Goal: Task Accomplishment & Management: Complete application form

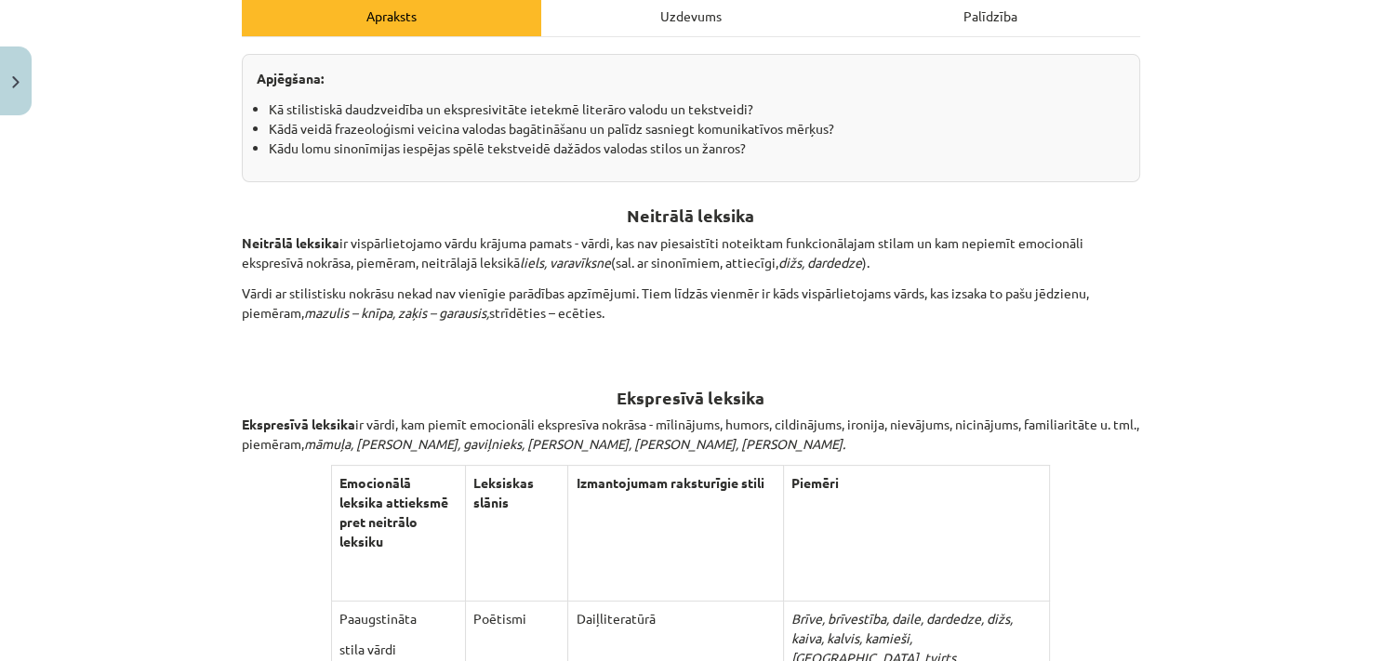
scroll to position [254, 0]
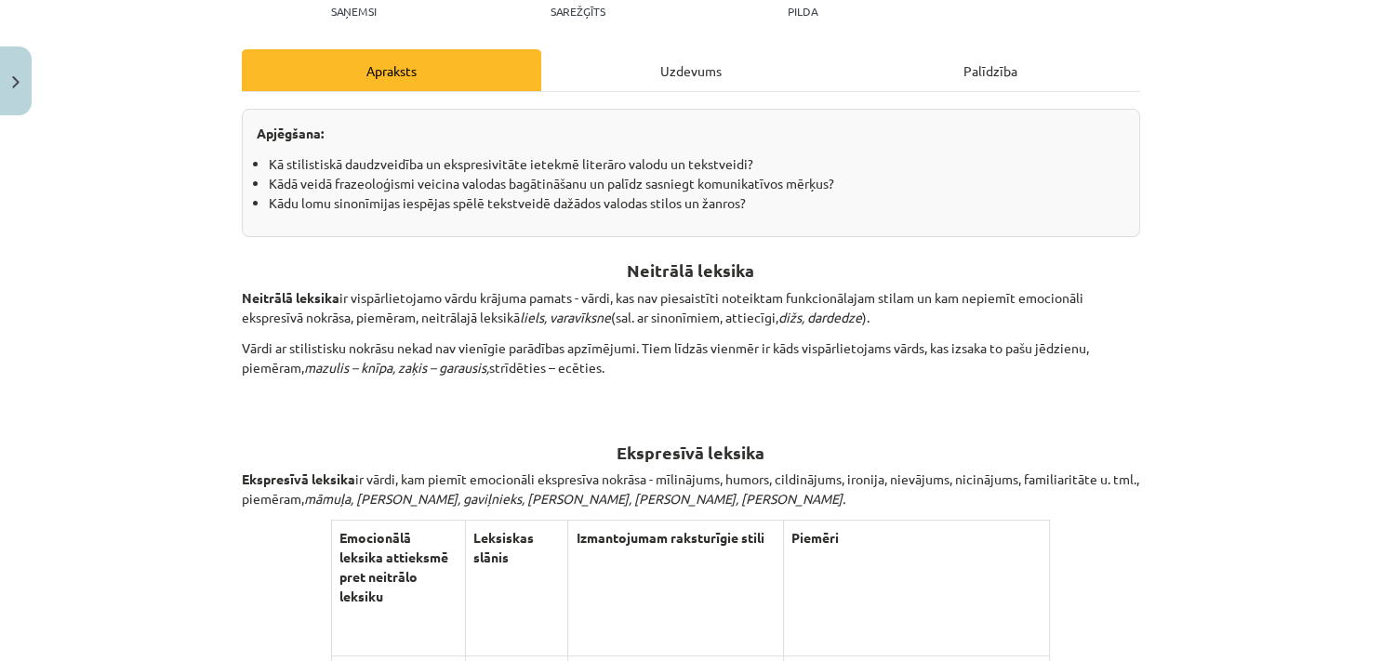
click at [692, 86] on div "Uzdevums" at bounding box center [690, 70] width 299 height 42
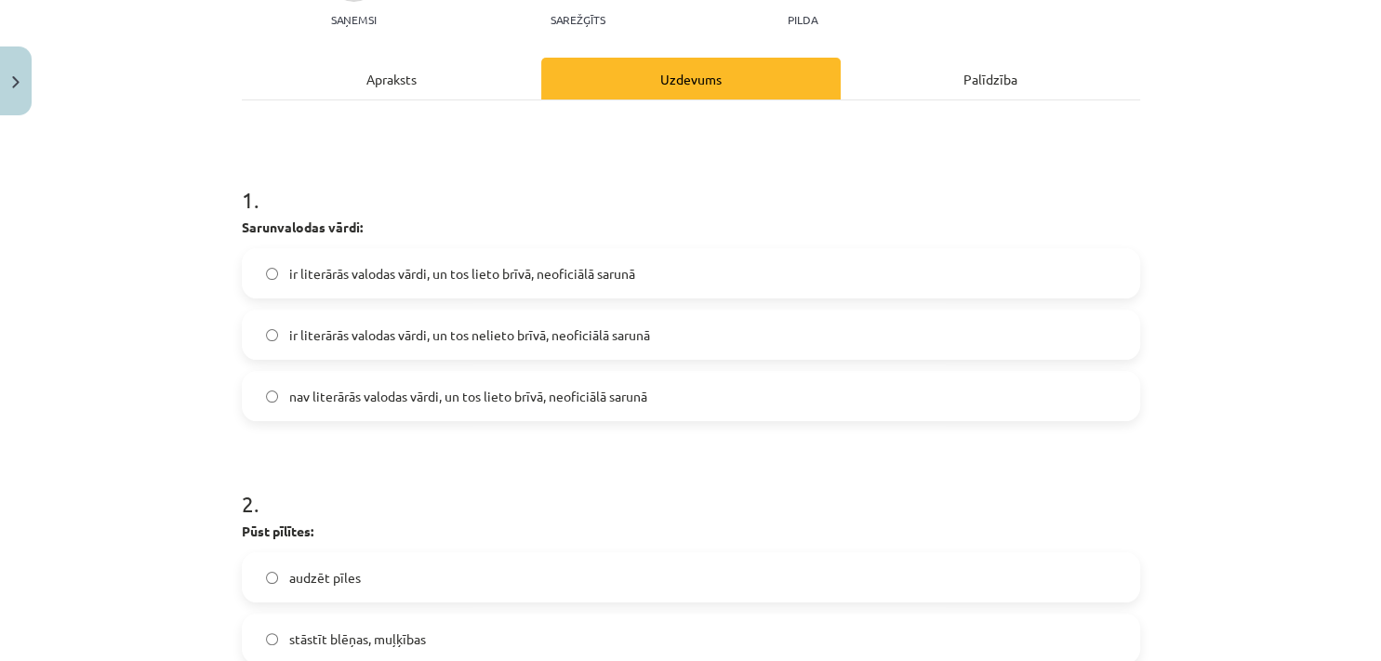
scroll to position [246, 0]
click at [512, 398] on span "nav literārās valodas vārdi, un tos lieto brīvā, neoficiālā sarunā" at bounding box center [468, 396] width 358 height 20
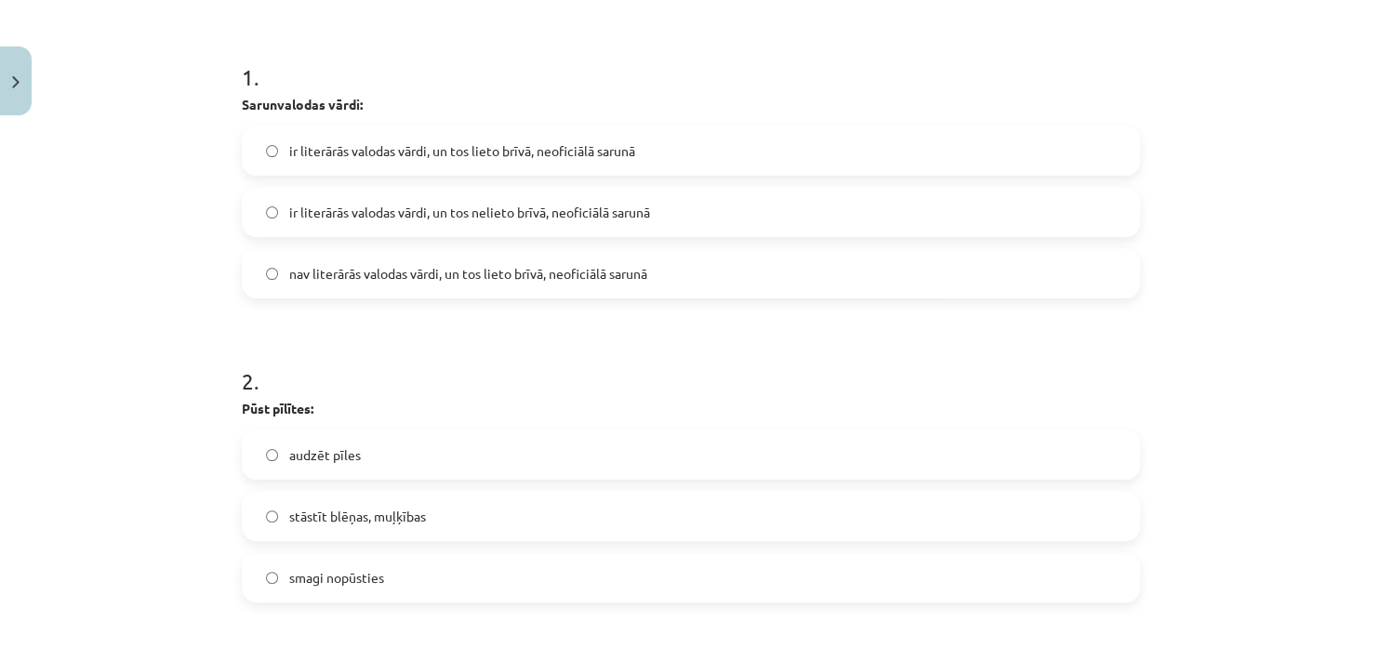
scroll to position [367, 0]
click at [388, 157] on span "ir literārās valodas vārdi, un tos lieto brīvā, neoficiālā sarunā" at bounding box center [462, 152] width 346 height 20
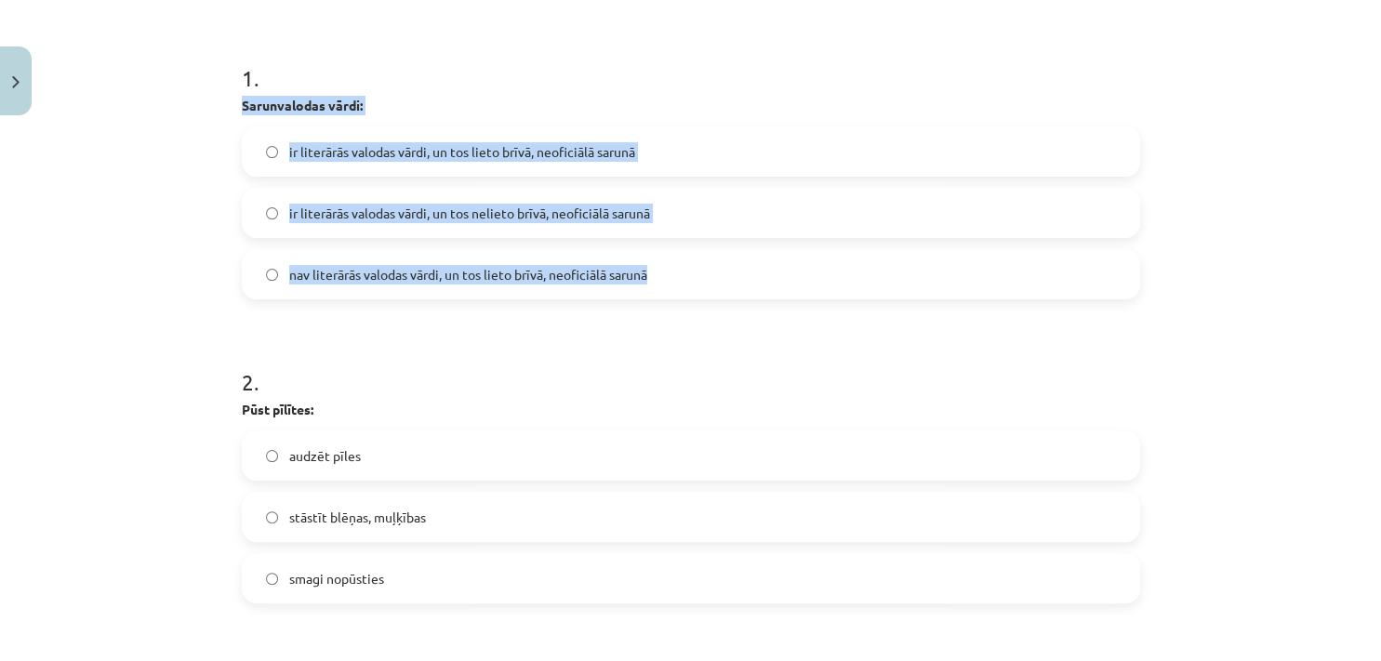
drag, startPoint x: 273, startPoint y: 123, endPoint x: 657, endPoint y: 266, distance: 409.1
click at [657, 266] on div "Mācību tēma: Latviešu valodas i - 10. klases 3. ieskaites mācību materiāls #3 2…" at bounding box center [690, 330] width 1381 height 661
copy div "Sarunvalodas vārdi: ir literārās valodas vārdi, un tos lieto brīvā, neoficiālā …"
click at [184, 214] on div "Mācību tēma: Latviešu valodas i - 10. klases 3. ieskaites mācību materiāls #3 2…" at bounding box center [690, 330] width 1381 height 661
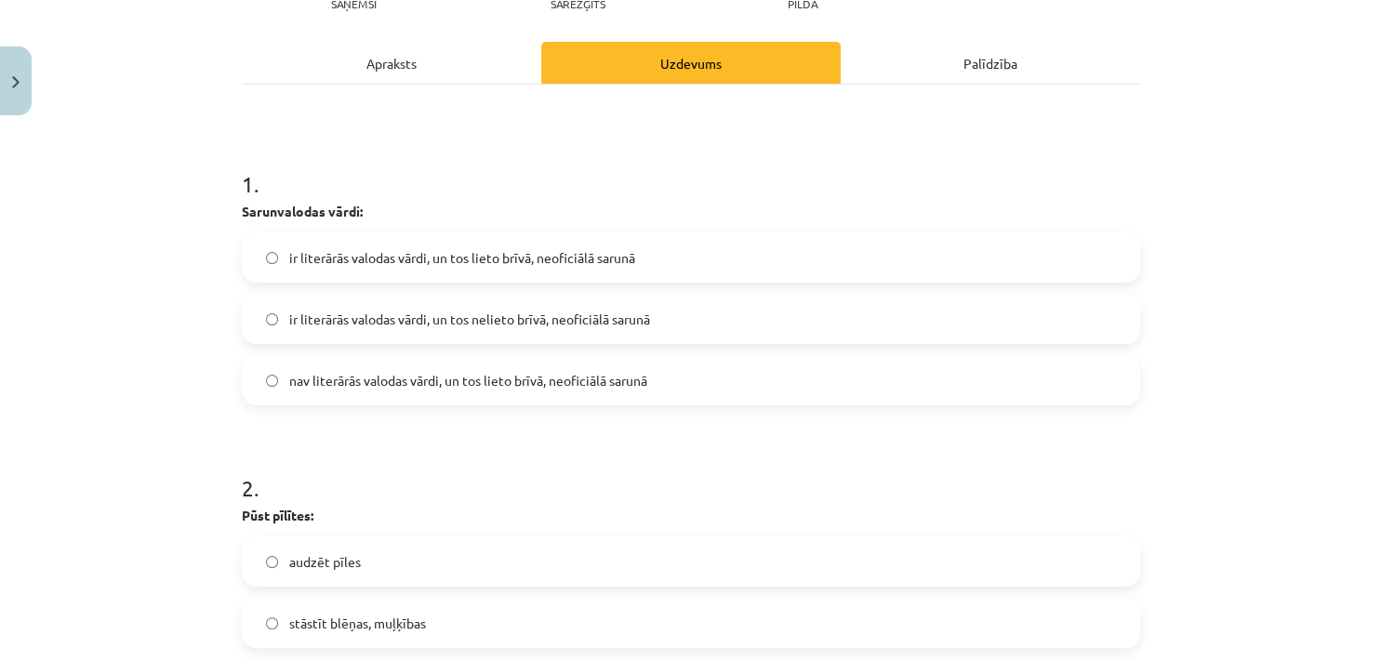
scroll to position [260, 0]
click at [345, 367] on label "nav literārās valodas vārdi, un tos lieto brīvā, neoficiālā sarunā" at bounding box center [691, 381] width 895 height 47
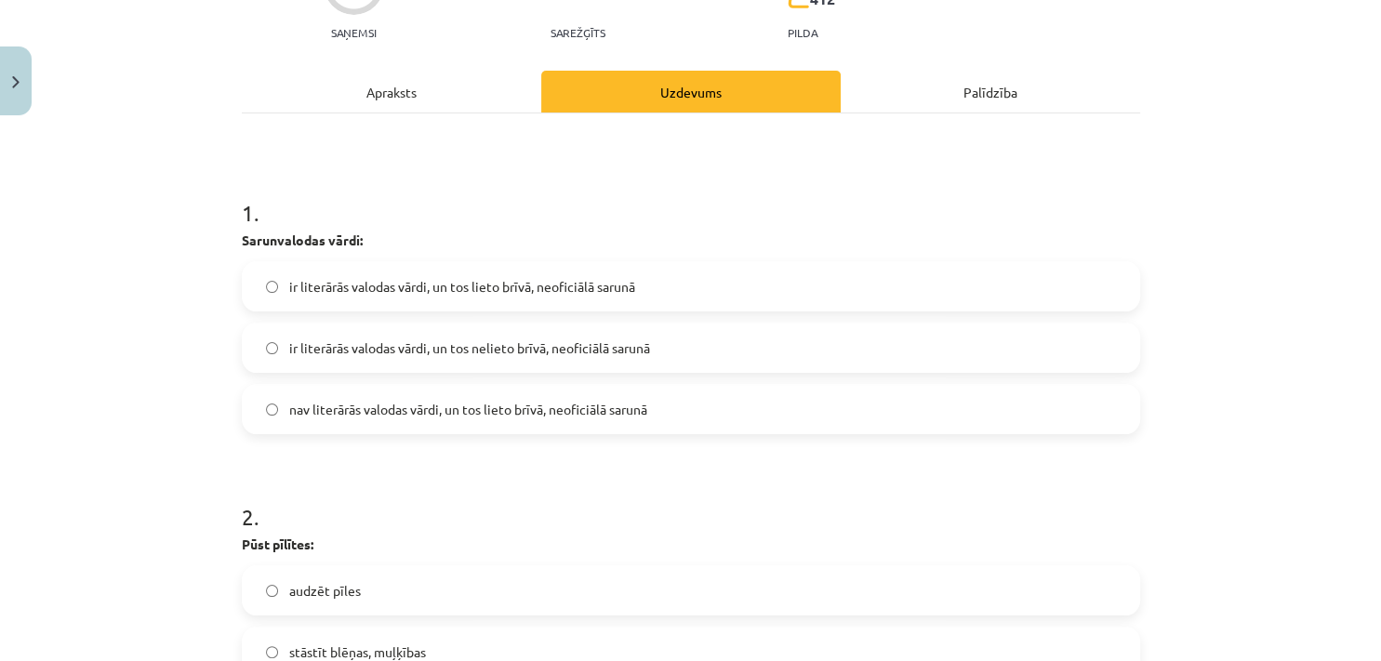
scroll to position [0, 0]
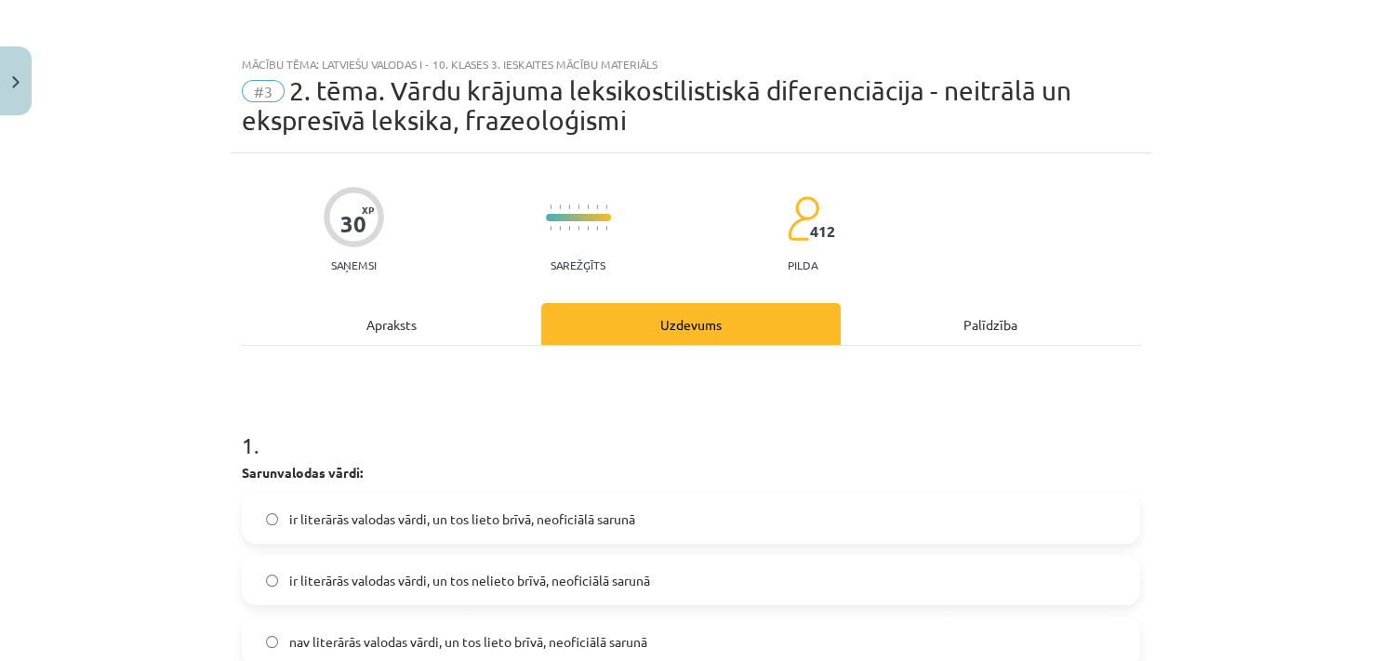
click at [469, 310] on div "Apraksts" at bounding box center [391, 324] width 299 height 42
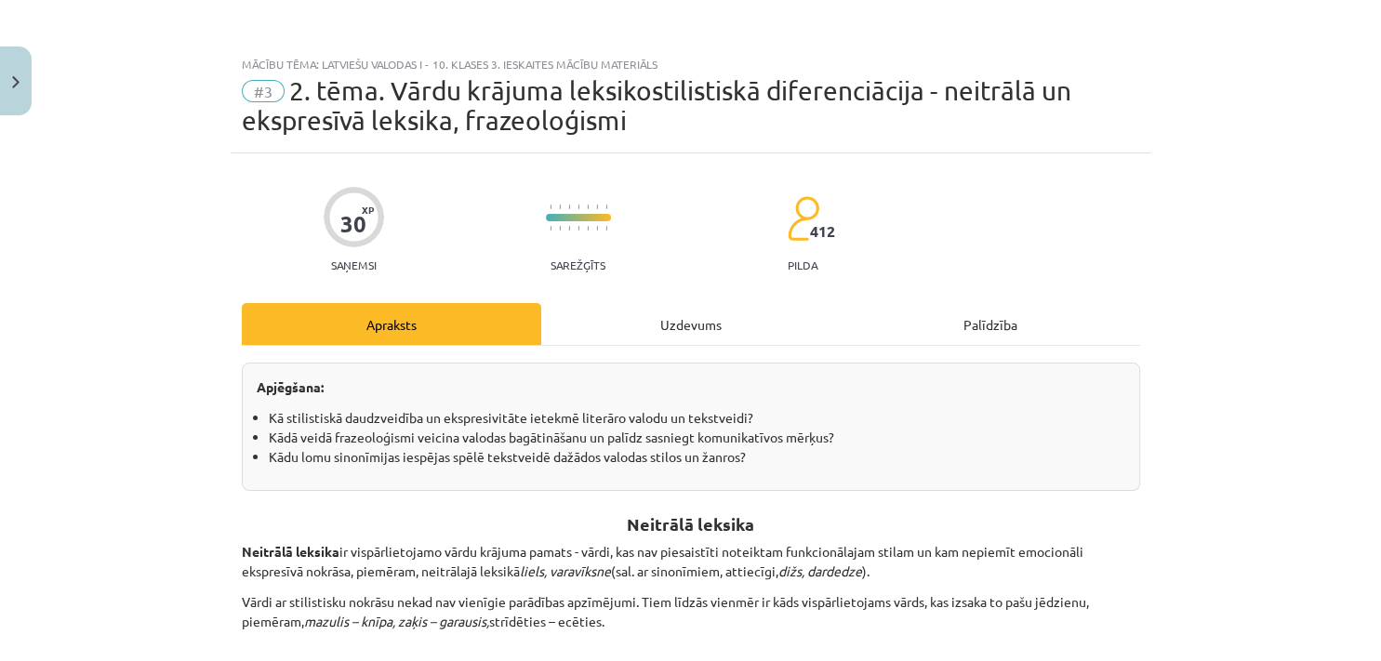
click at [695, 326] on div "Uzdevums" at bounding box center [690, 324] width 299 height 42
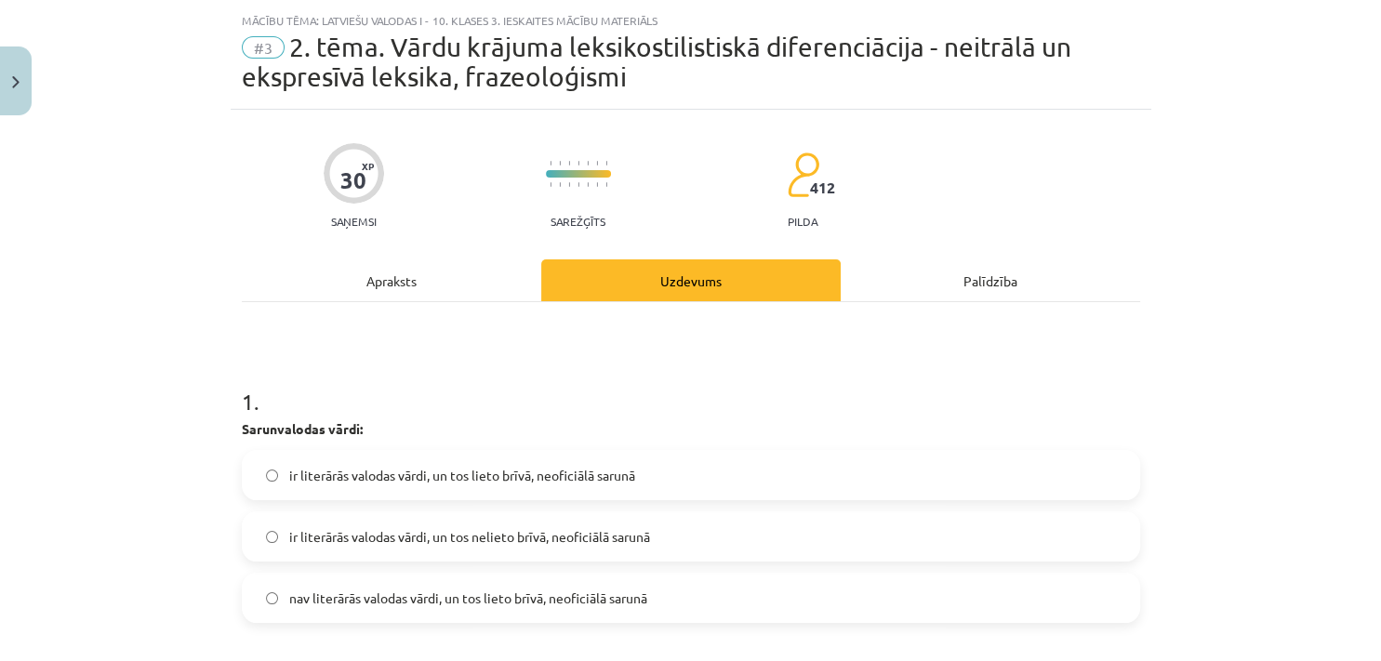
scroll to position [558, 0]
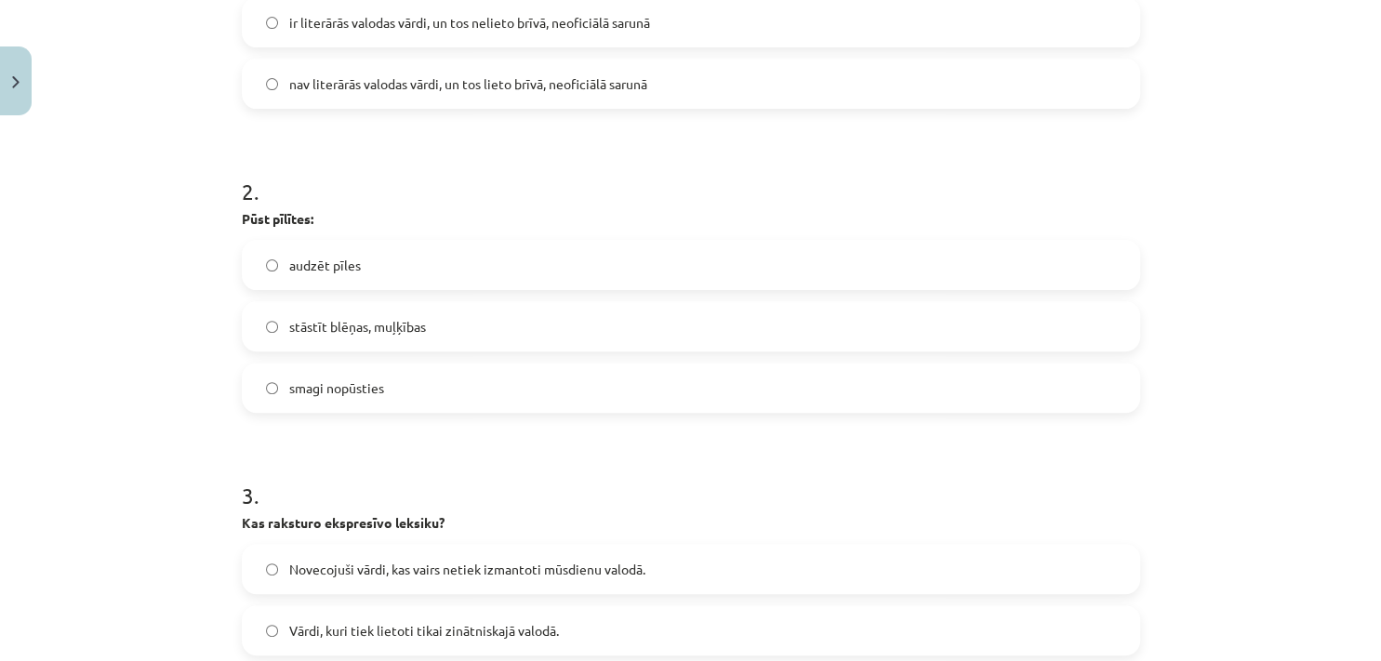
click at [376, 328] on span "stāstīt blēņas, muļķības" at bounding box center [357, 327] width 137 height 20
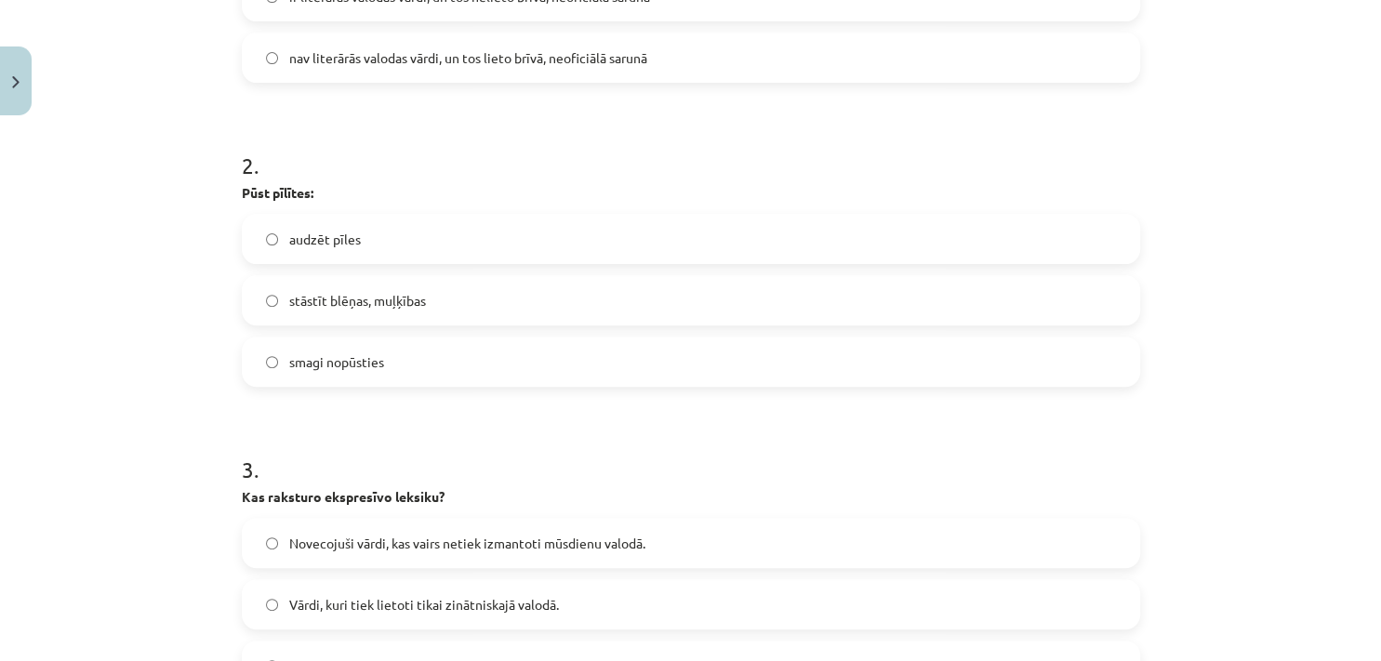
scroll to position [585, 0]
drag, startPoint x: 221, startPoint y: 193, endPoint x: 407, endPoint y: 370, distance: 257.2
click at [407, 370] on div "Mācību tēma: Latviešu valodas i - 10. klases 3. ieskaites mācību materiāls #3 2…" at bounding box center [690, 330] width 1381 height 661
copy div "Pūst pīlītes: audzēt pīles stāstīt blēņas, muļķības smagi nopūsties"
click at [122, 361] on div "Mācību tēma: Latviešu valodas i - 10. klases 3. ieskaites mācību materiāls #3 2…" at bounding box center [690, 330] width 1381 height 661
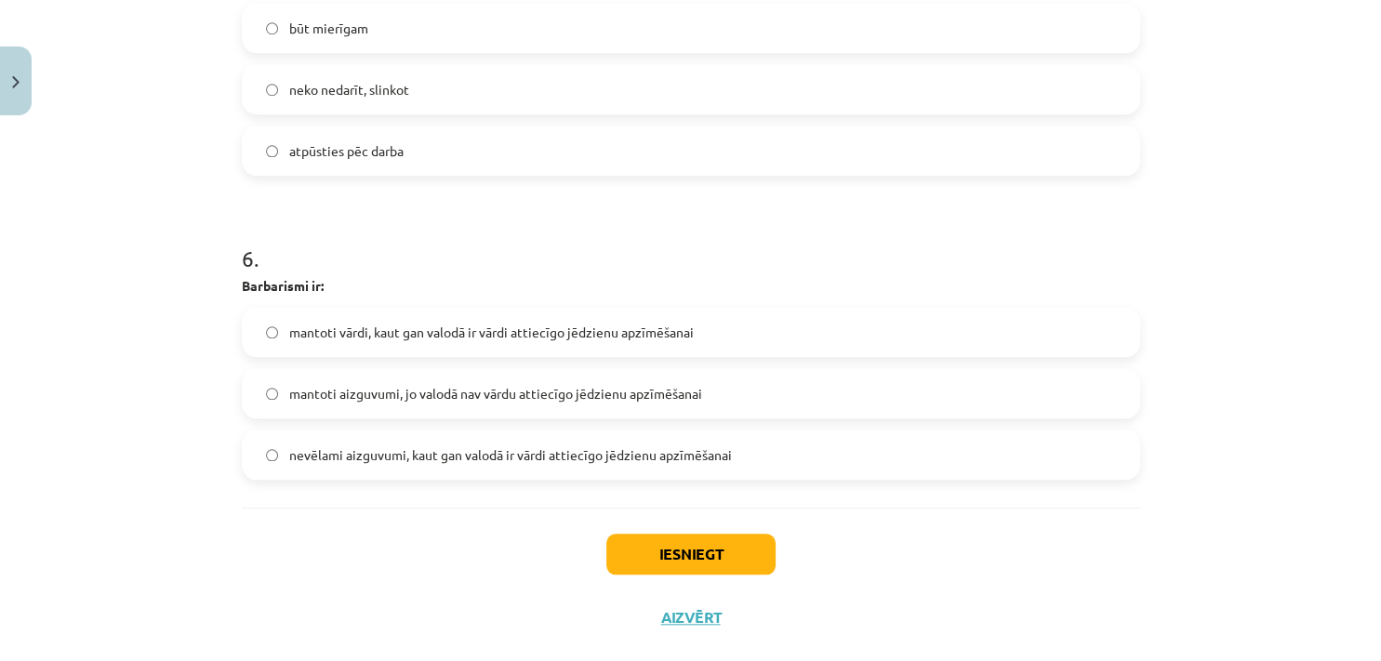
scroll to position [1849, 0]
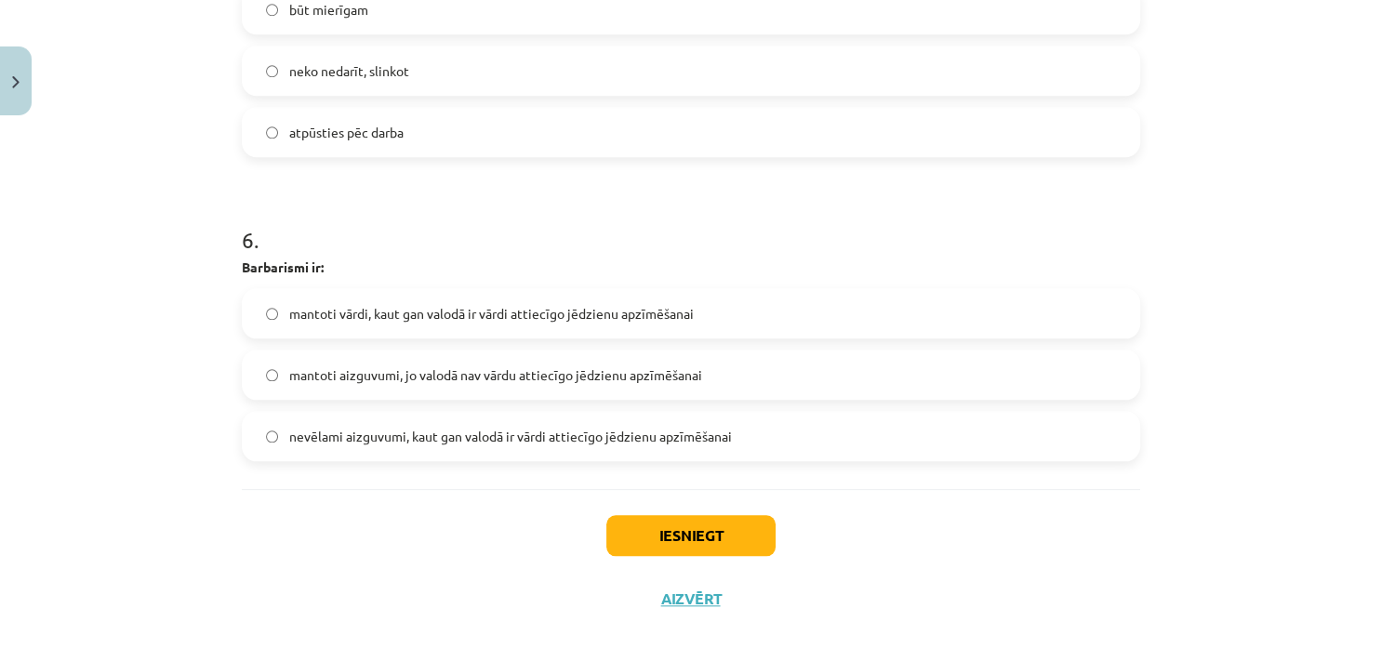
click at [417, 304] on span "mantoti vārdi, kaut gan valodā ir vārdi attiecīgo jēdzienu apzīmēšanai" at bounding box center [491, 314] width 405 height 20
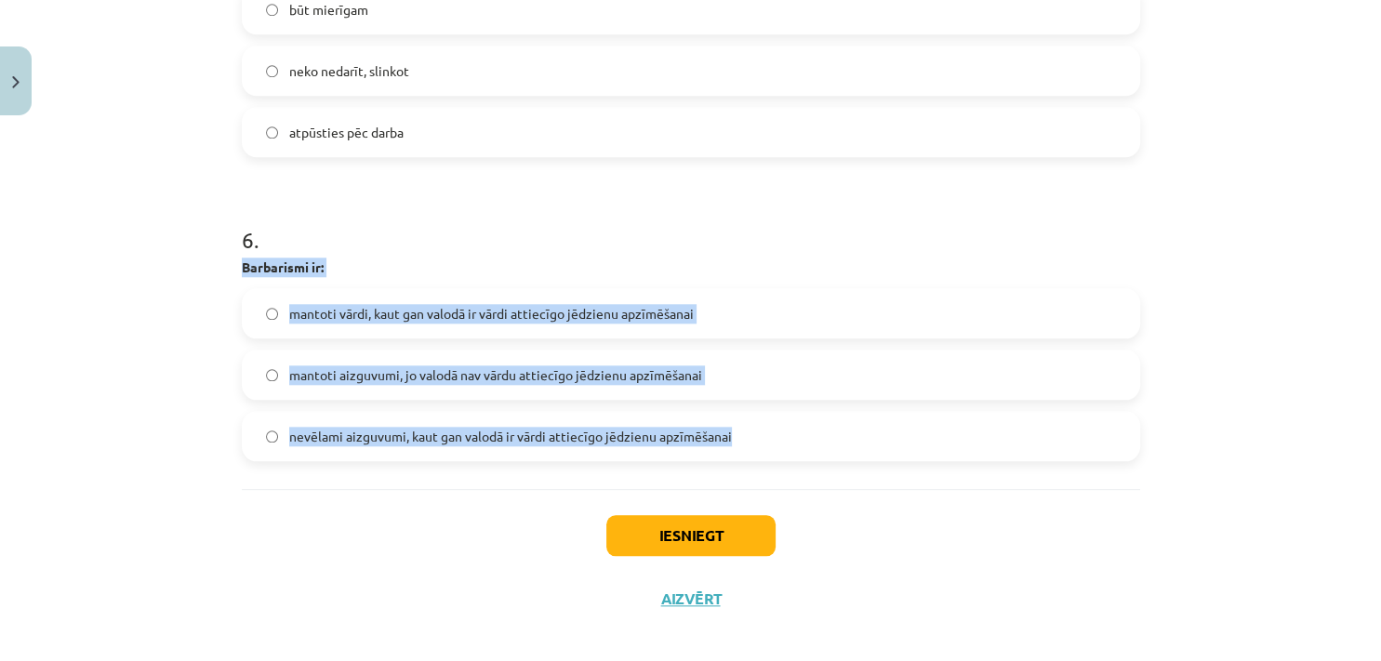
drag, startPoint x: 371, startPoint y: 326, endPoint x: 775, endPoint y: 427, distance: 416.2
copy div "Barbarismi ir: mantoti vārdi, kaut gan valodā ir vārdi attiecīgo jēdzienu apzīm…"
click at [279, 432] on label "nevēlami aizguvumi, kaut gan valodā ir vārdi attiecīgo jēdzienu apzīmēšanai" at bounding box center [691, 436] width 895 height 47
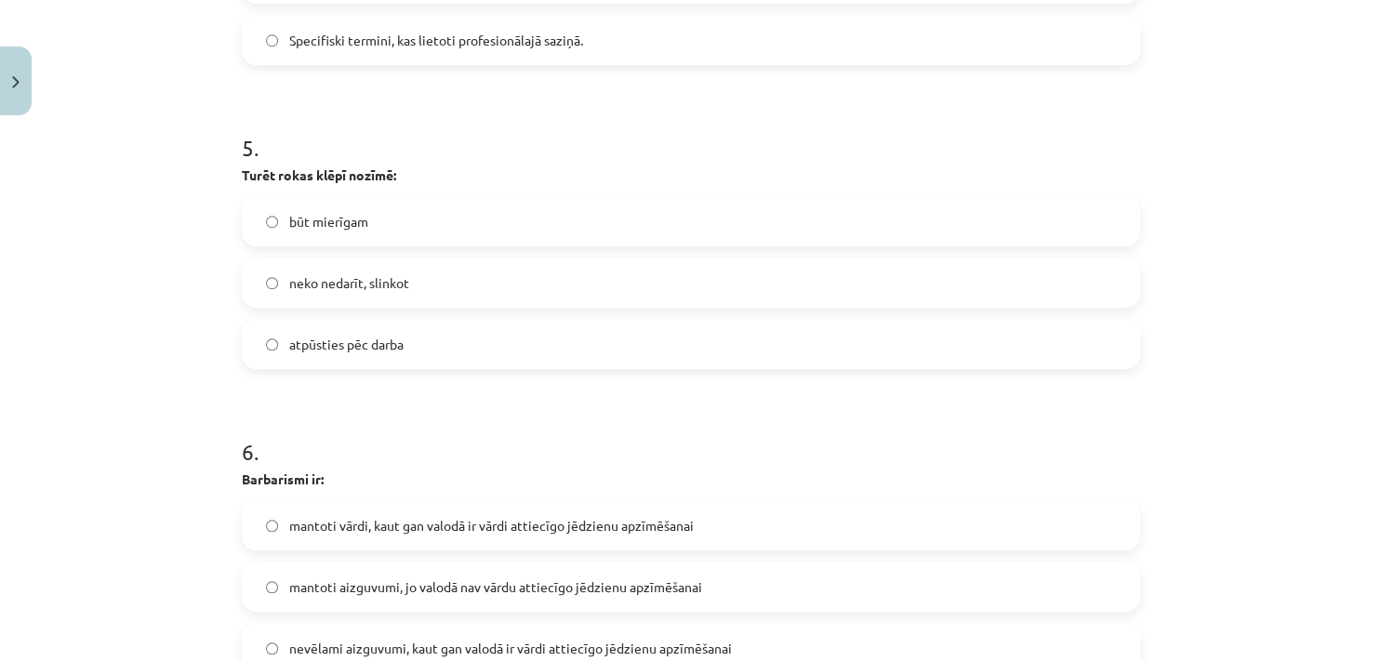
scroll to position [1625, 0]
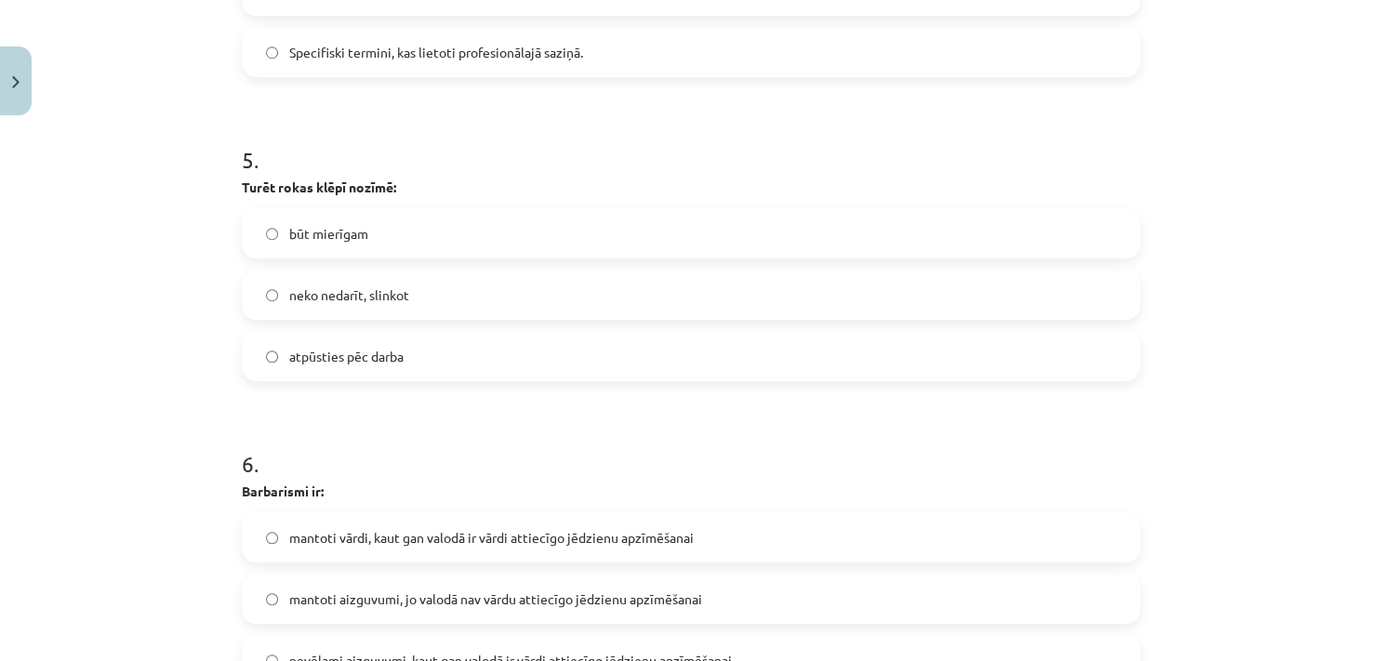
click at [187, 334] on div "Mācību tēma: Latviešu valodas i - 10. klases 3. ieskaites mācību materiāls #3 2…" at bounding box center [690, 330] width 1381 height 661
click at [297, 239] on span "būt mierīgam" at bounding box center [328, 234] width 79 height 20
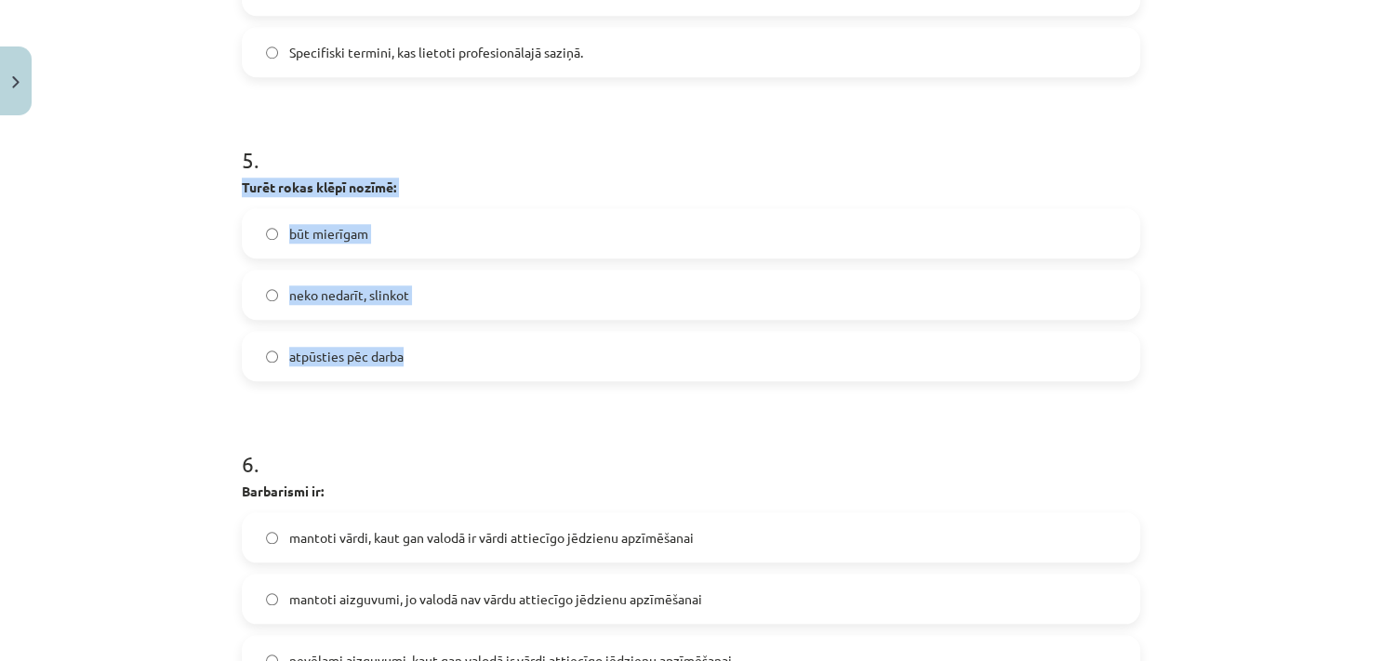
drag, startPoint x: 214, startPoint y: 179, endPoint x: 432, endPoint y: 347, distance: 274.6
click at [432, 347] on div "Mācību tēma: Latviešu valodas i - 10. klases 3. ieskaites mācību materiāls #3 2…" at bounding box center [690, 330] width 1381 height 661
copy div "Turēt rokas klēpī nozīmē: būt mierīgam neko nedarīt, slinkot atpūsties pēc darba"
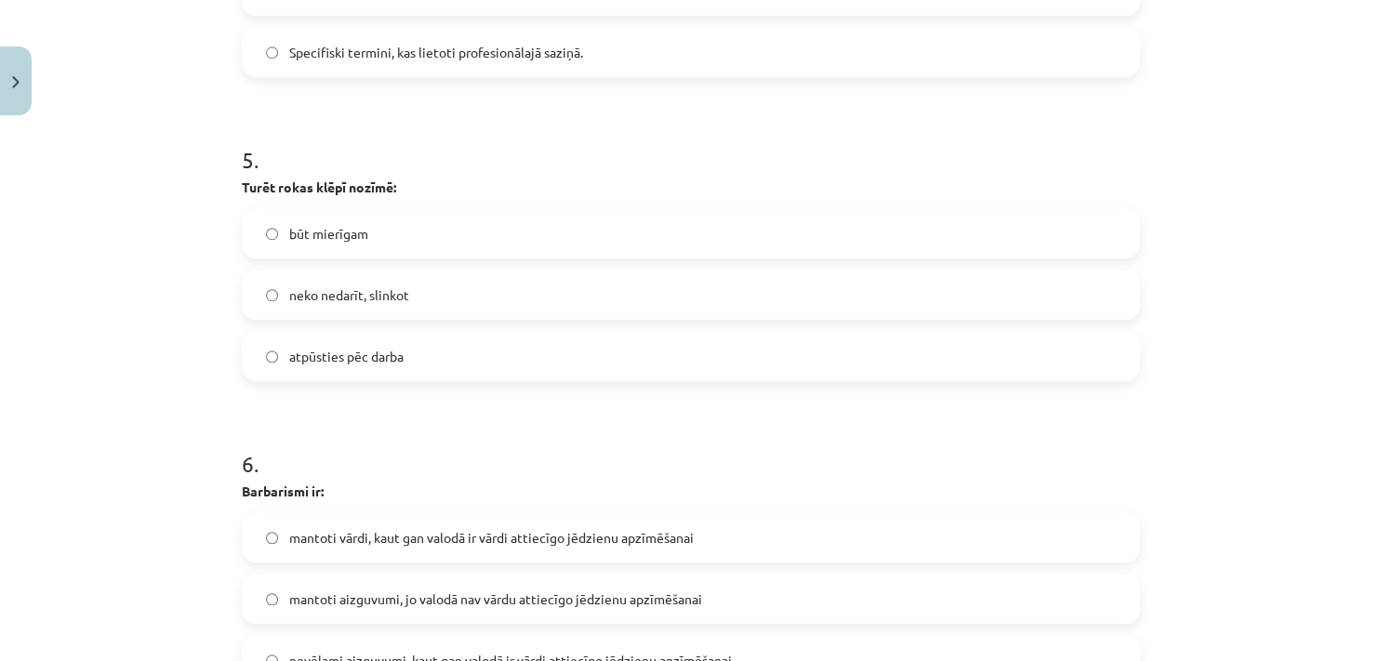
click at [206, 393] on div "Mācību tēma: Latviešu valodas i - 10. klases 3. ieskaites mācību materiāls #3 2…" at bounding box center [690, 330] width 1381 height 661
click at [326, 322] on div "būt mierīgam neko nedarīt, slinkot atpūsties pēc darba" at bounding box center [691, 294] width 898 height 173
click at [307, 305] on label "neko nedarīt, slinkot" at bounding box center [691, 295] width 895 height 47
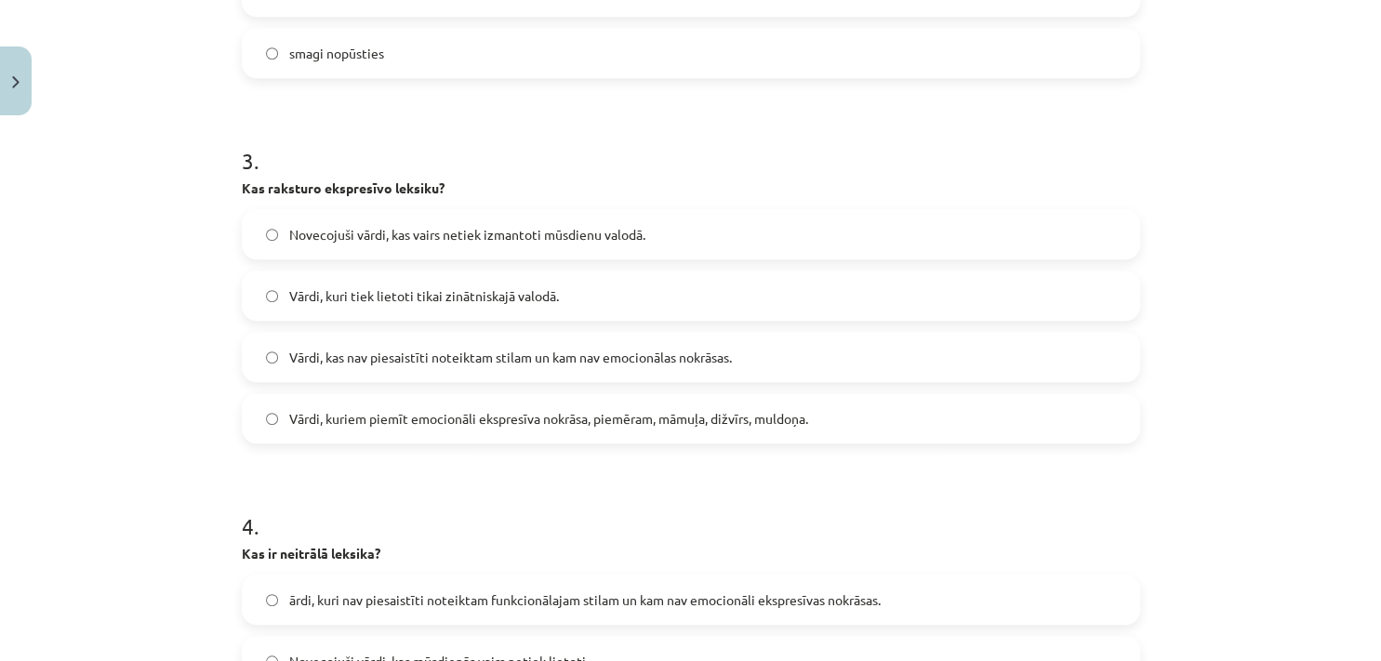
scroll to position [893, 0]
click at [434, 419] on span "Vārdi, kuriem piemīt emocionāli ekspresīva nokrāsa, piemēram, māmuļa, dižvīrs, …" at bounding box center [548, 419] width 519 height 20
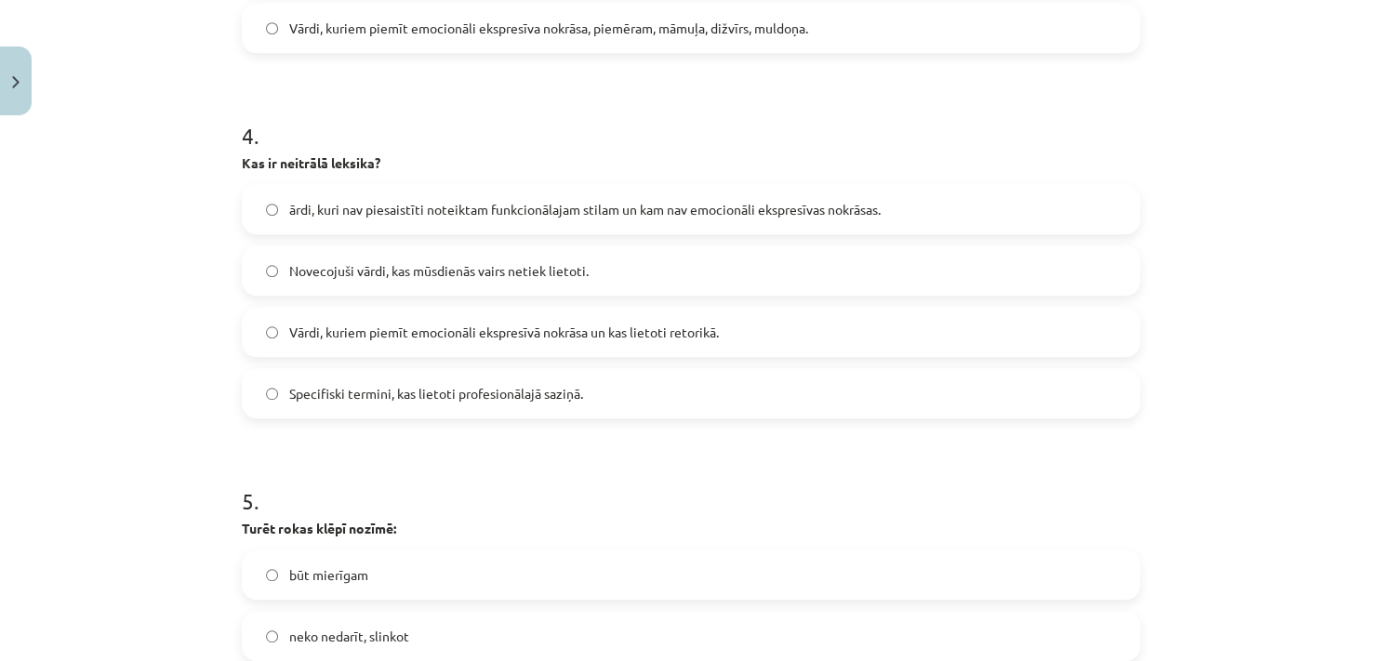
scroll to position [1283, 0]
click at [323, 220] on label "ārdi, kuri nav piesaistīti noteiktam funkcionālajam stilam un kam nav emocionāl…" at bounding box center [691, 210] width 895 height 47
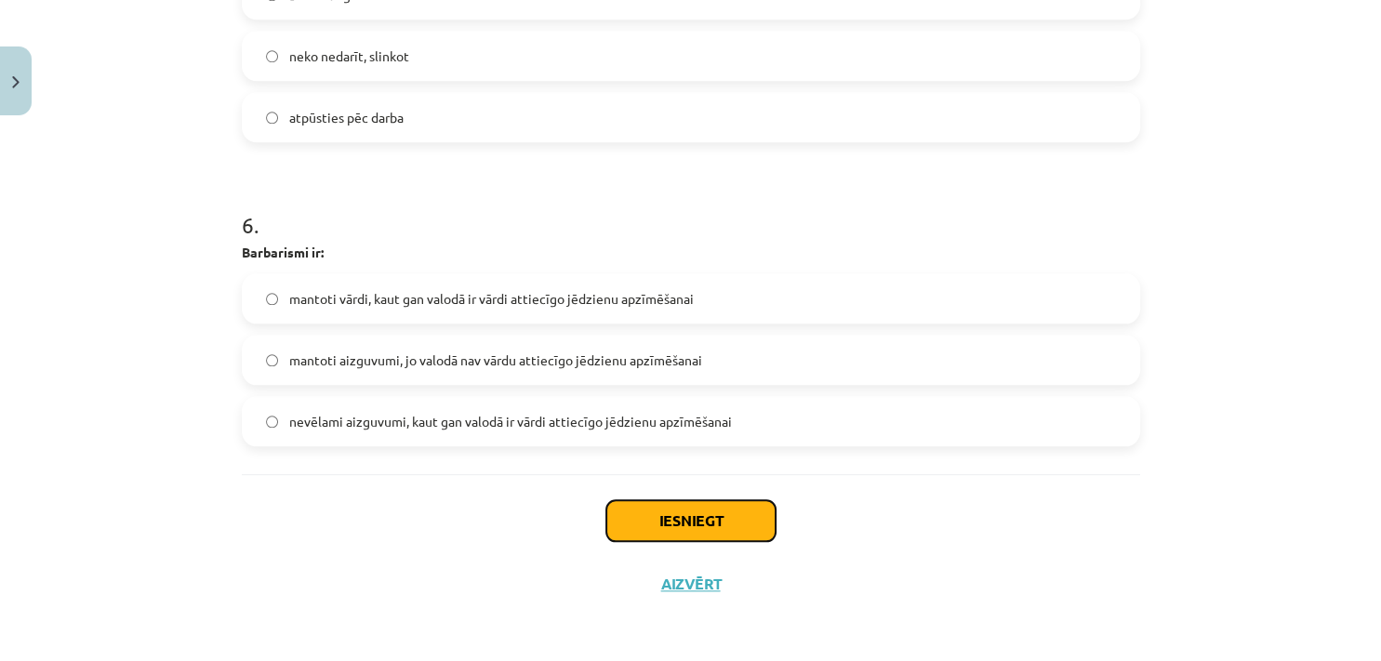
click at [655, 500] on button "Iesniegt" at bounding box center [690, 520] width 169 height 41
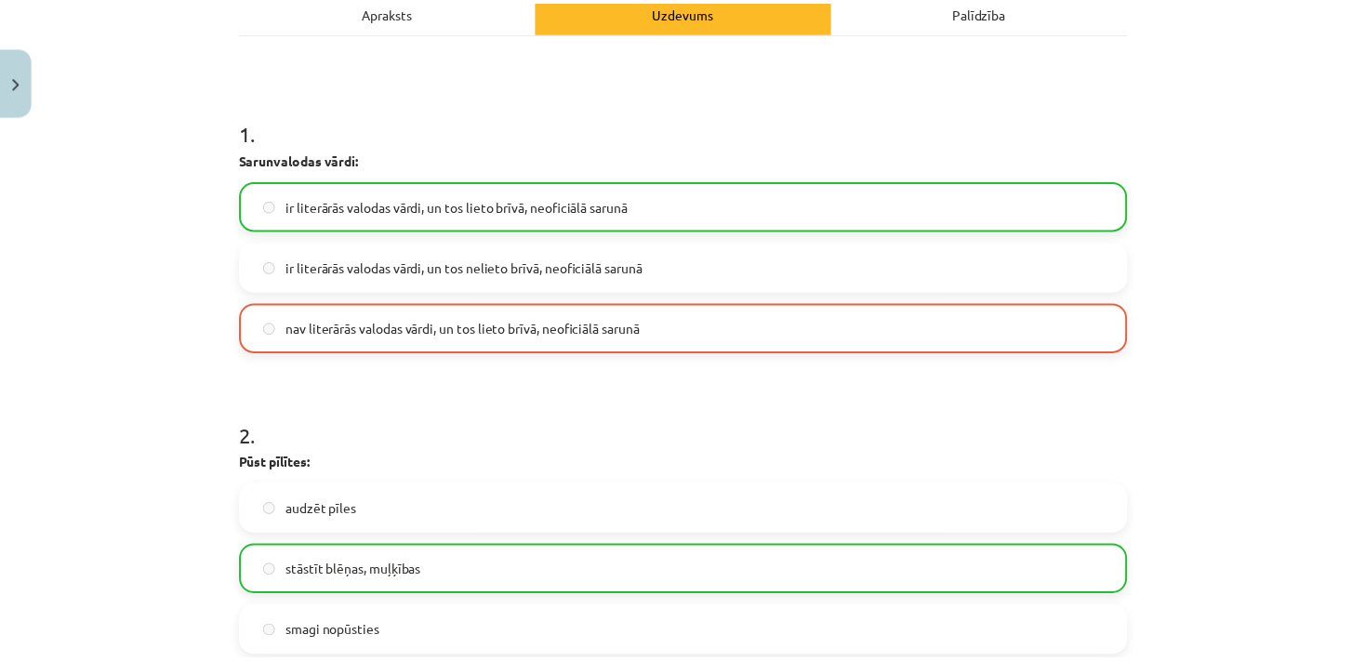
scroll to position [312, 0]
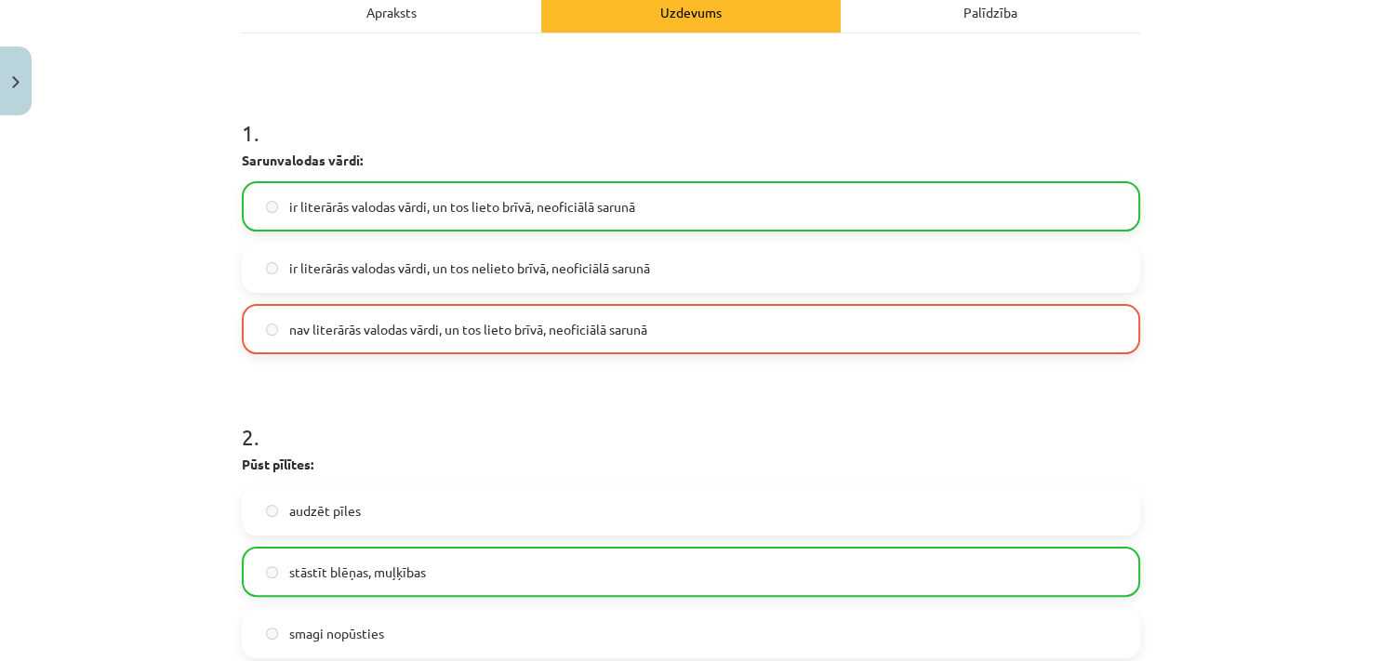
click at [340, 346] on label "nav literārās valodas vārdi, un tos lieto brīvā, neoficiālā sarunā" at bounding box center [691, 329] width 895 height 47
click at [313, 191] on label "ir literārās valodas vārdi, un tos lieto brīvā, neoficiālā sarunā" at bounding box center [691, 206] width 895 height 47
click at [1, 73] on button "Close" at bounding box center [16, 81] width 32 height 69
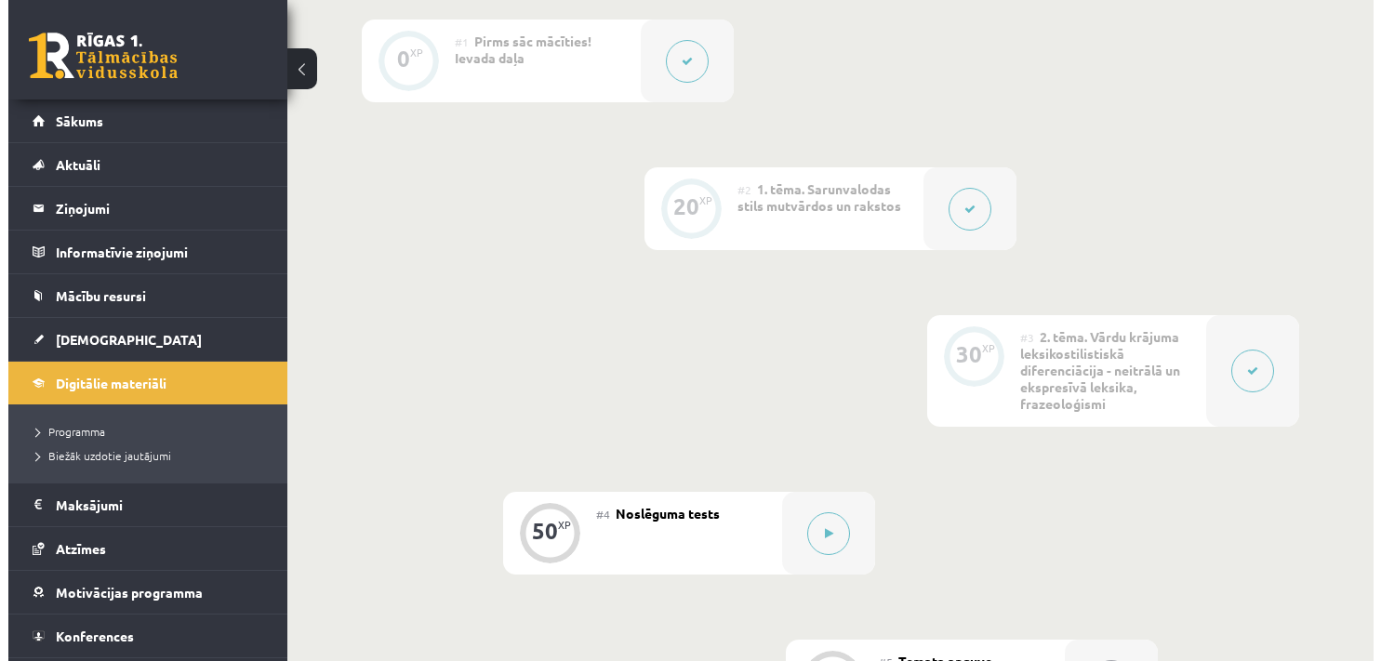
scroll to position [666, 0]
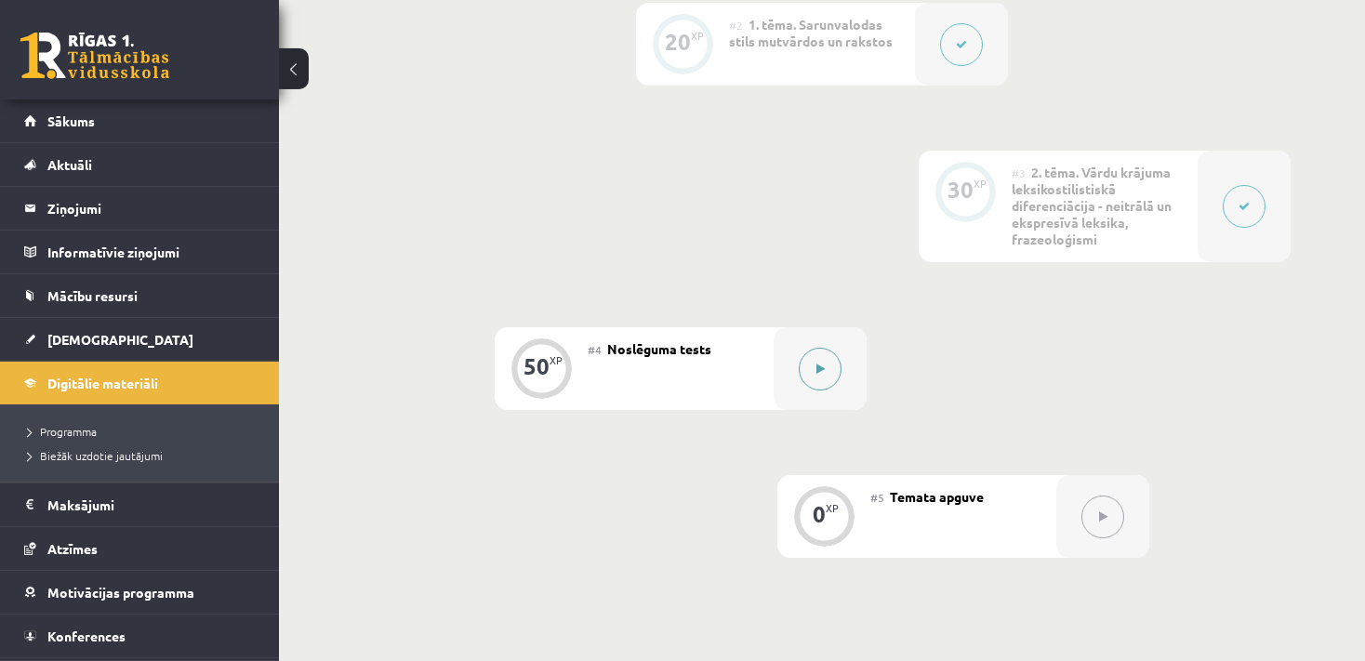
click at [831, 378] on button at bounding box center [820, 369] width 43 height 43
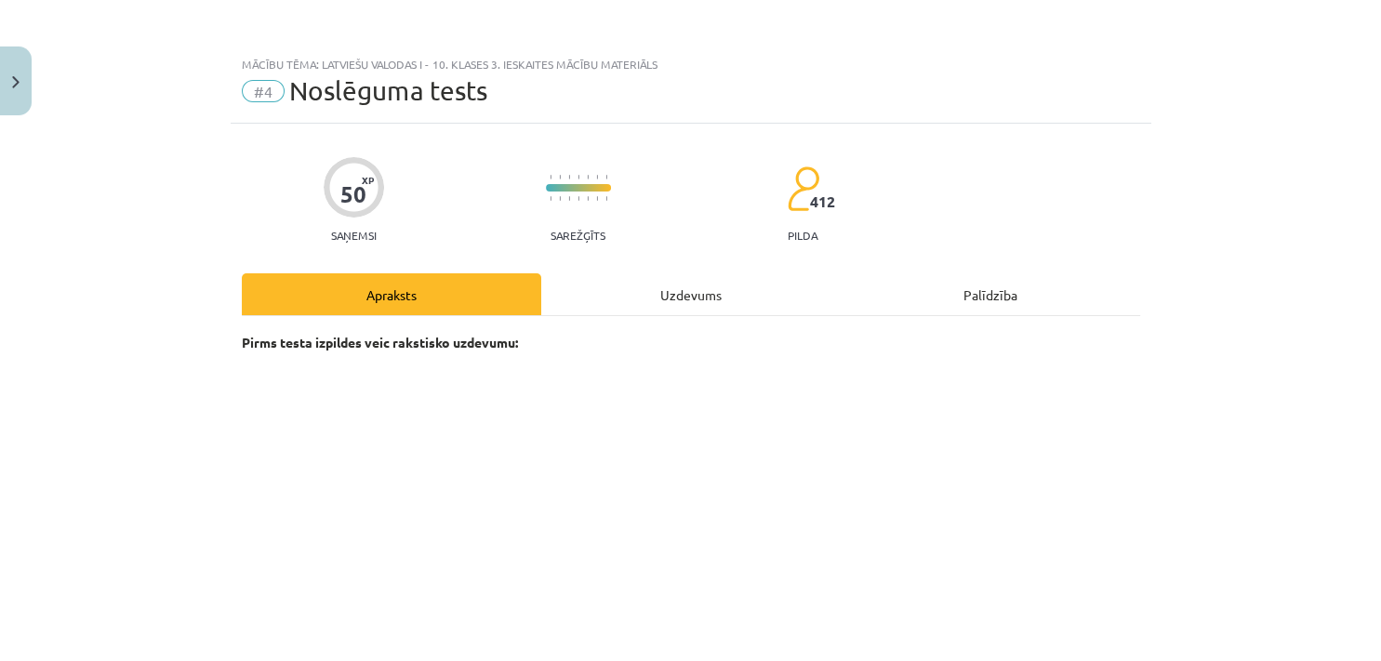
click at [745, 312] on div "Uzdevums" at bounding box center [690, 294] width 299 height 42
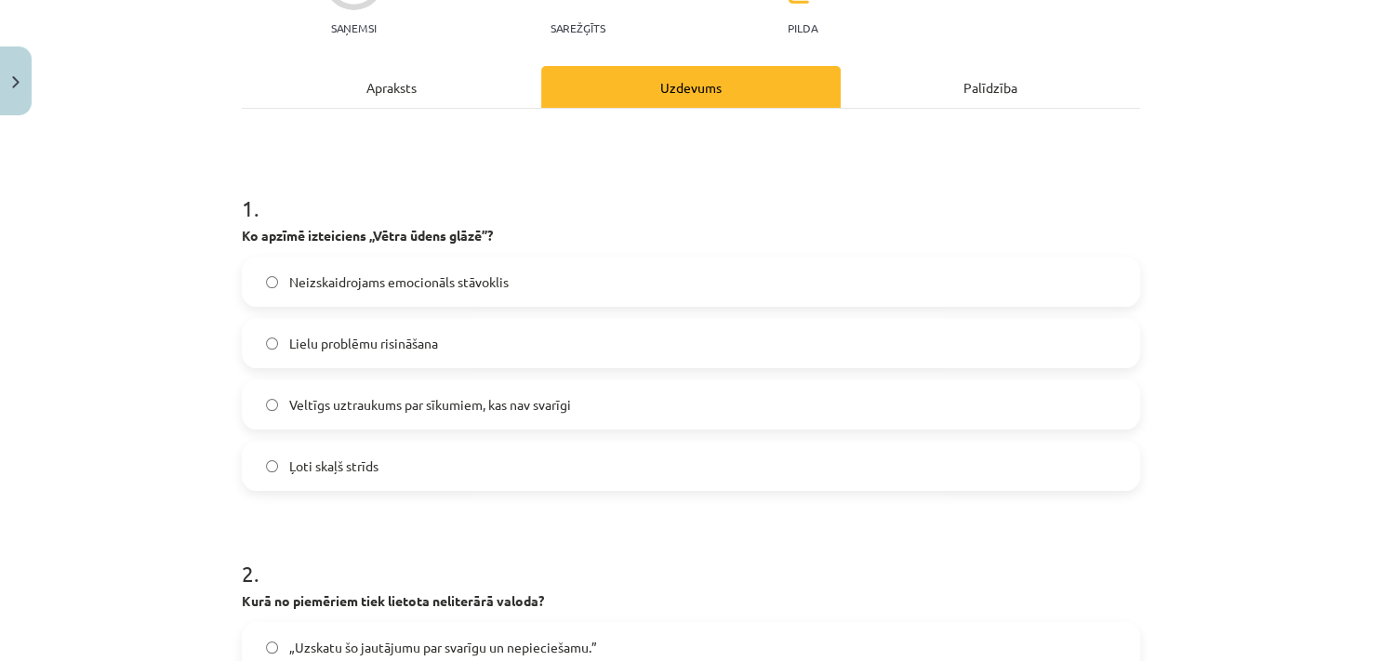
scroll to position [211, 0]
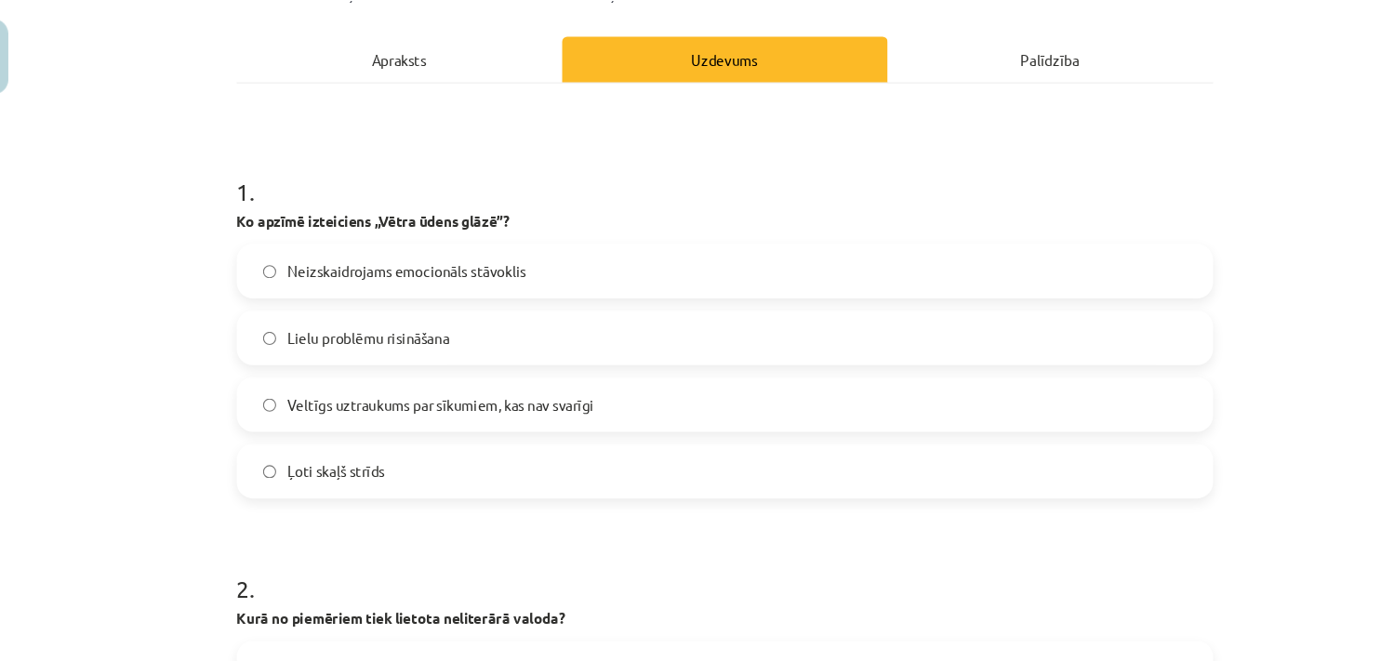
click at [302, 393] on span "Veltīgs uztraukums par sīkumiem, kas nav svarīgi" at bounding box center [430, 402] width 282 height 20
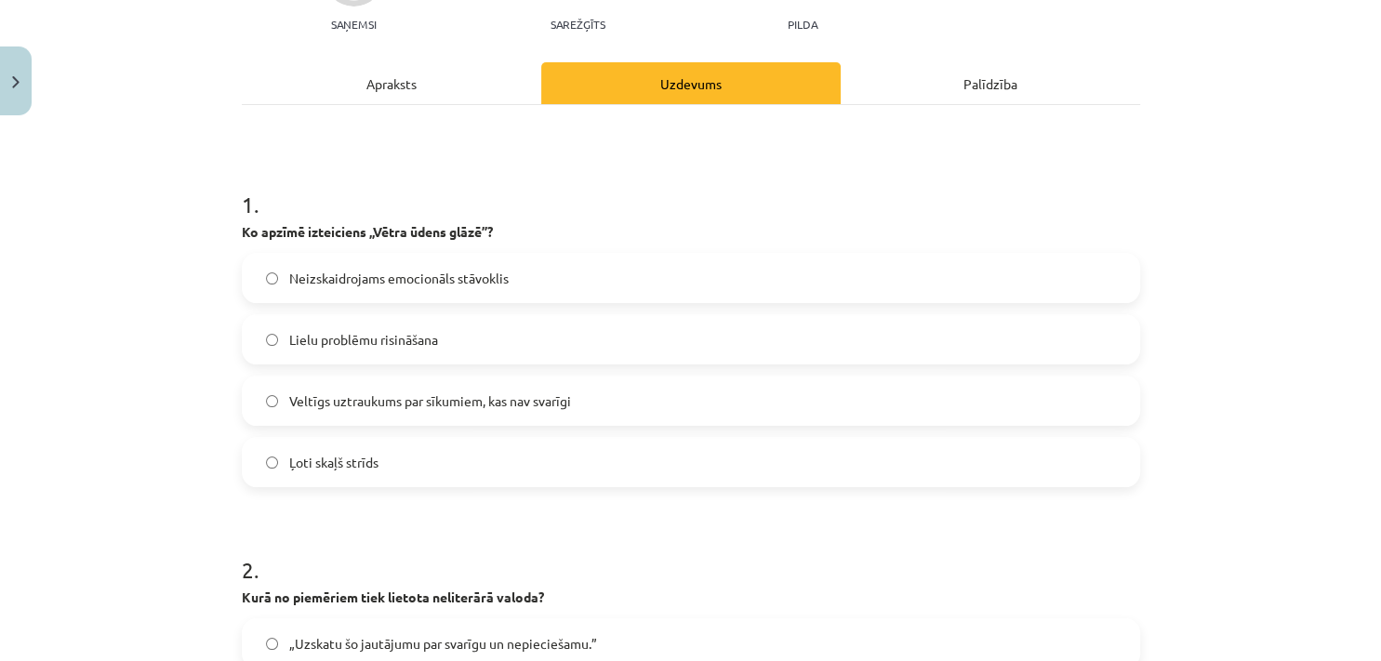
drag, startPoint x: 311, startPoint y: 314, endPoint x: 392, endPoint y: 462, distance: 169.0
copy div "Ko apzīmē izteiciens „Vētra ūdens glāzē”? Neizskaidrojams emocionāls stāvoklis …"
click at [154, 365] on div "Mācību tēma: Latviešu valodas i - 10. klases 3. ieskaites mācību materiāls #4 N…" at bounding box center [690, 330] width 1381 height 661
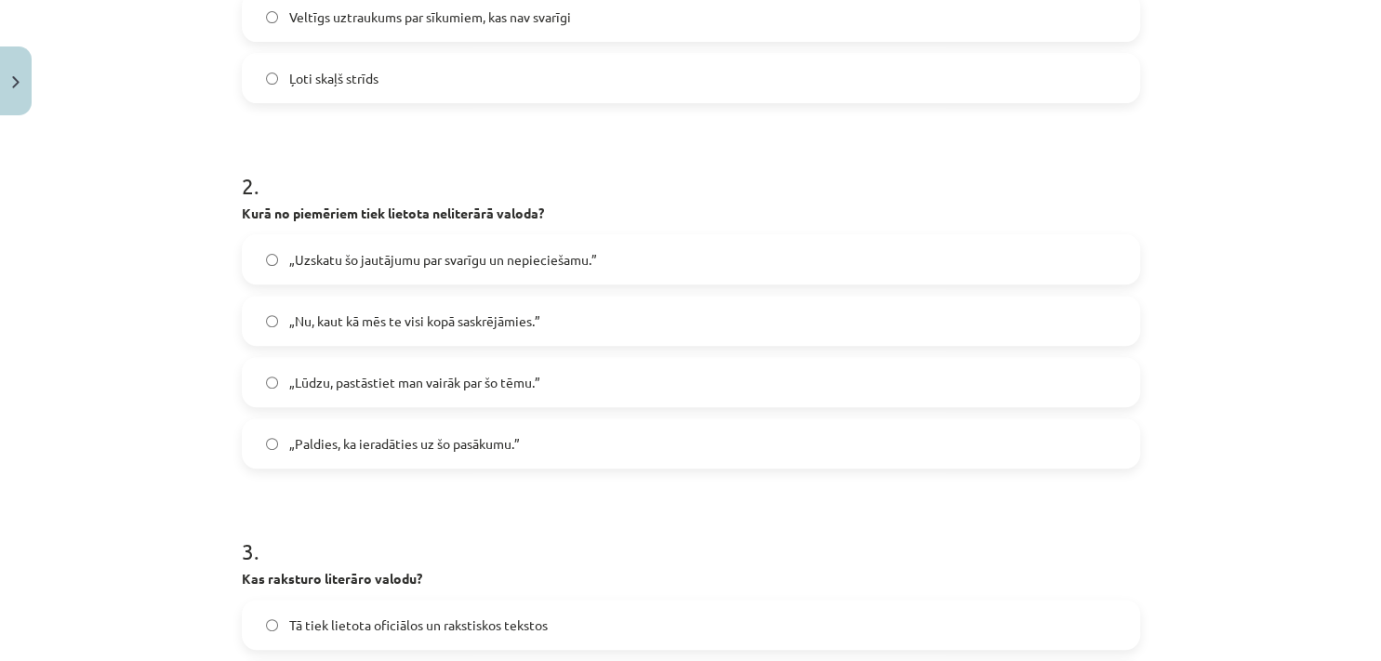
scroll to position [596, 0]
click at [499, 325] on span "„Nu, kaut kā mēs te visi kopā saskrējāmies.”" at bounding box center [414, 321] width 251 height 20
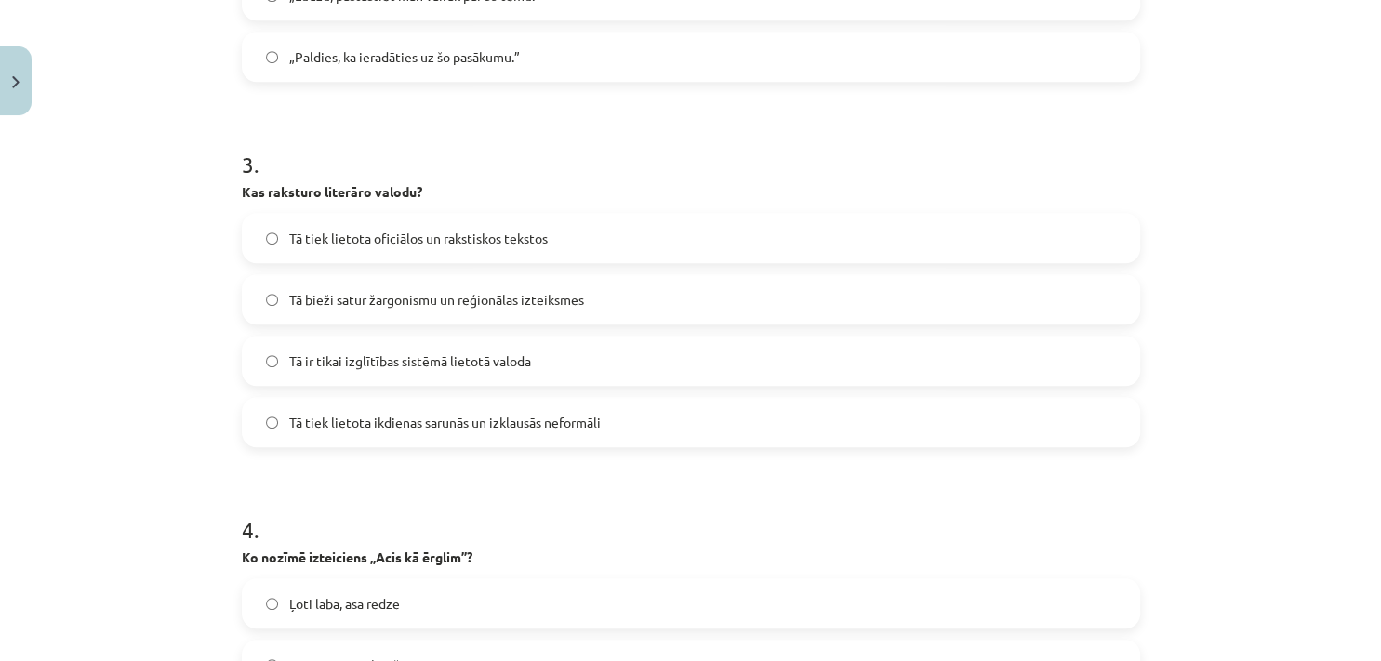
scroll to position [983, 0]
click at [295, 243] on span "Tā tiek lietota oficiālos un rakstiskos tekstos" at bounding box center [418, 238] width 259 height 20
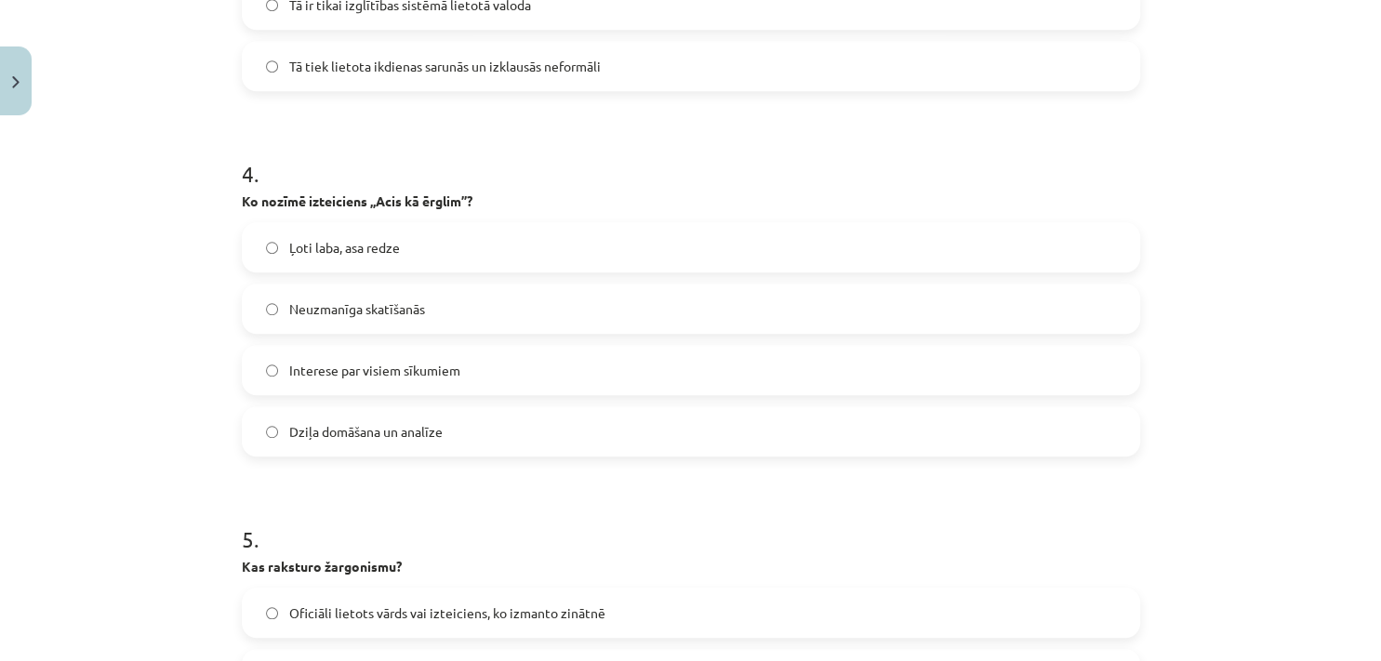
scroll to position [1339, 0]
click at [312, 249] on span "Ļoti laba, asa redze" at bounding box center [344, 247] width 111 height 20
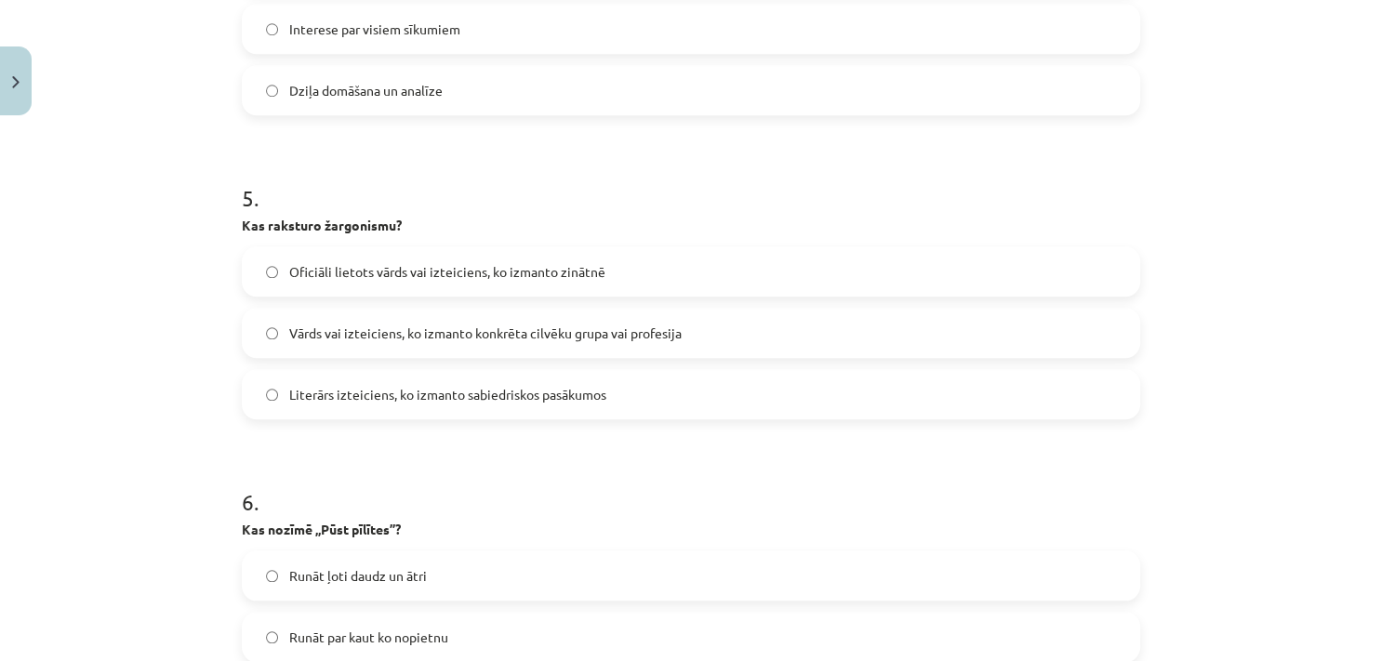
scroll to position [1693, 0]
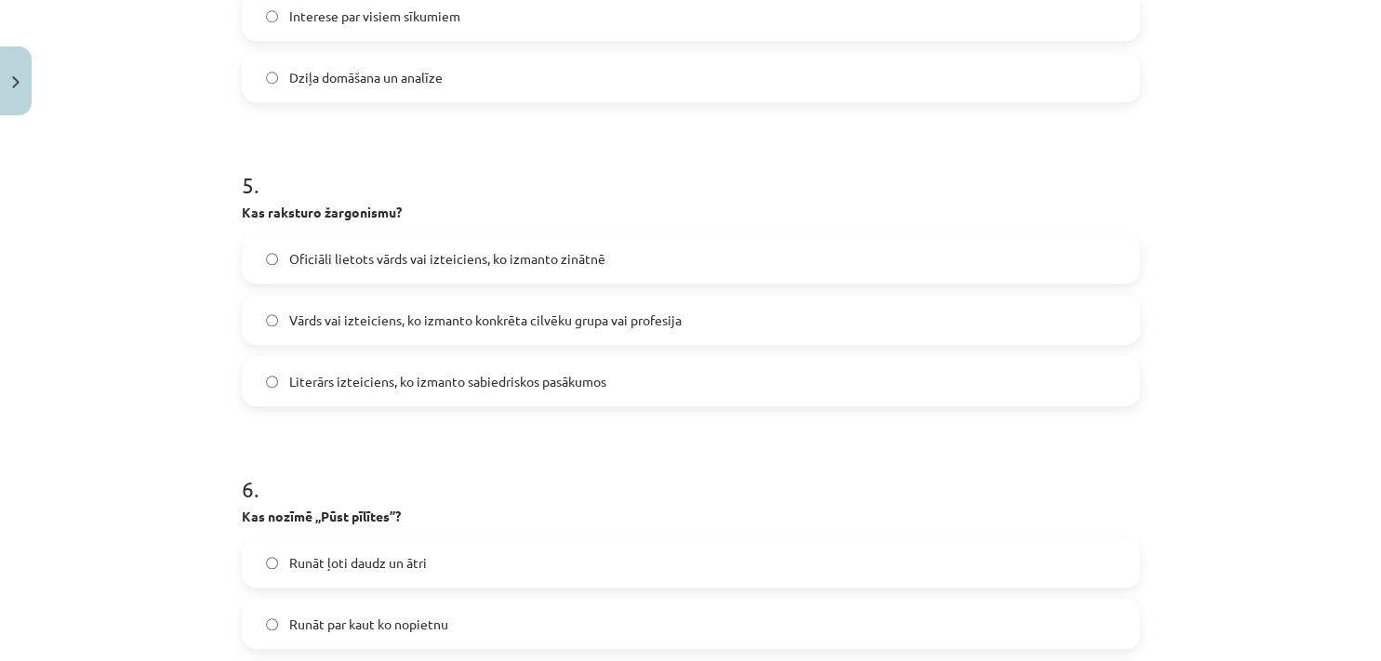
click at [374, 307] on label "Vārds vai izteiciens, ko izmanto konkrēta cilvēku grupa vai profesija" at bounding box center [691, 320] width 895 height 47
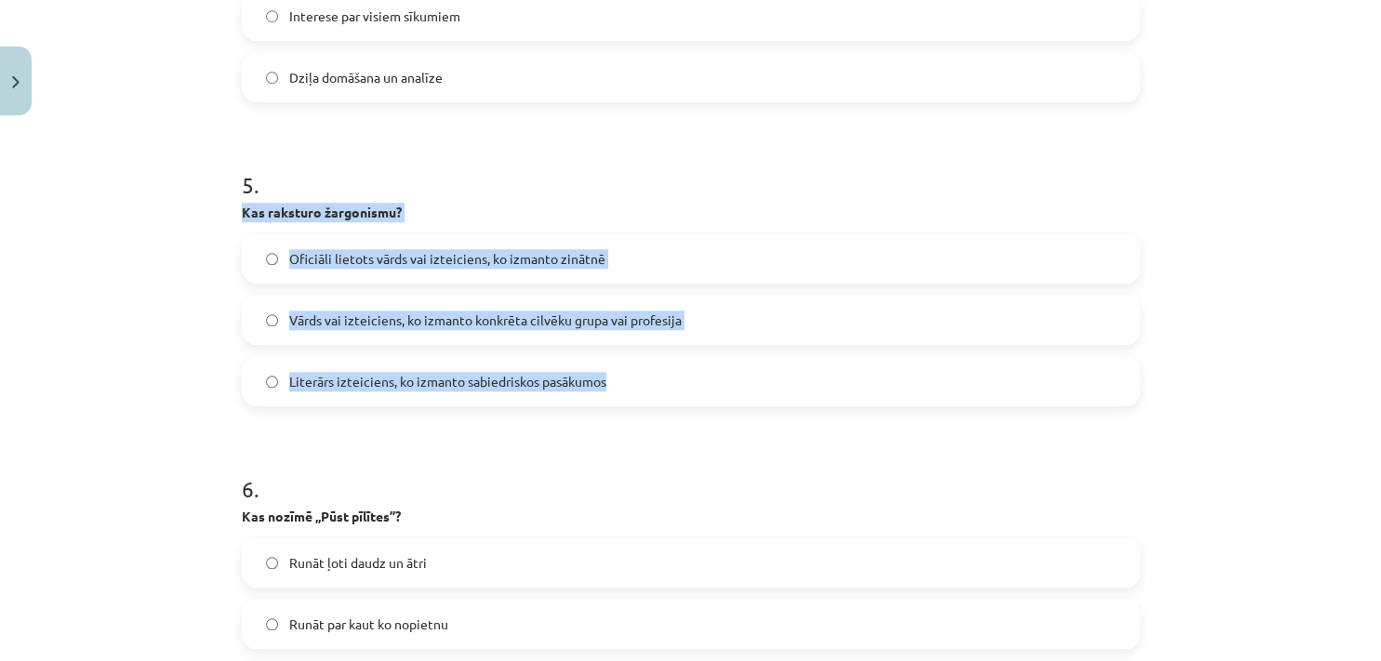
drag, startPoint x: 224, startPoint y: 204, endPoint x: 660, endPoint y: 394, distance: 476.0
click at [660, 394] on div "50 XP Saņemsi Sarežģīts 412 pilda Apraksts Uzdevums Palīdzība 1 . Ko apzīmē izt…" at bounding box center [691, 417] width 921 height 3972
copy div "Kas raksturo žargonismu? Oficiāli lietots vārds vai izteiciens, ko izmanto zinā…"
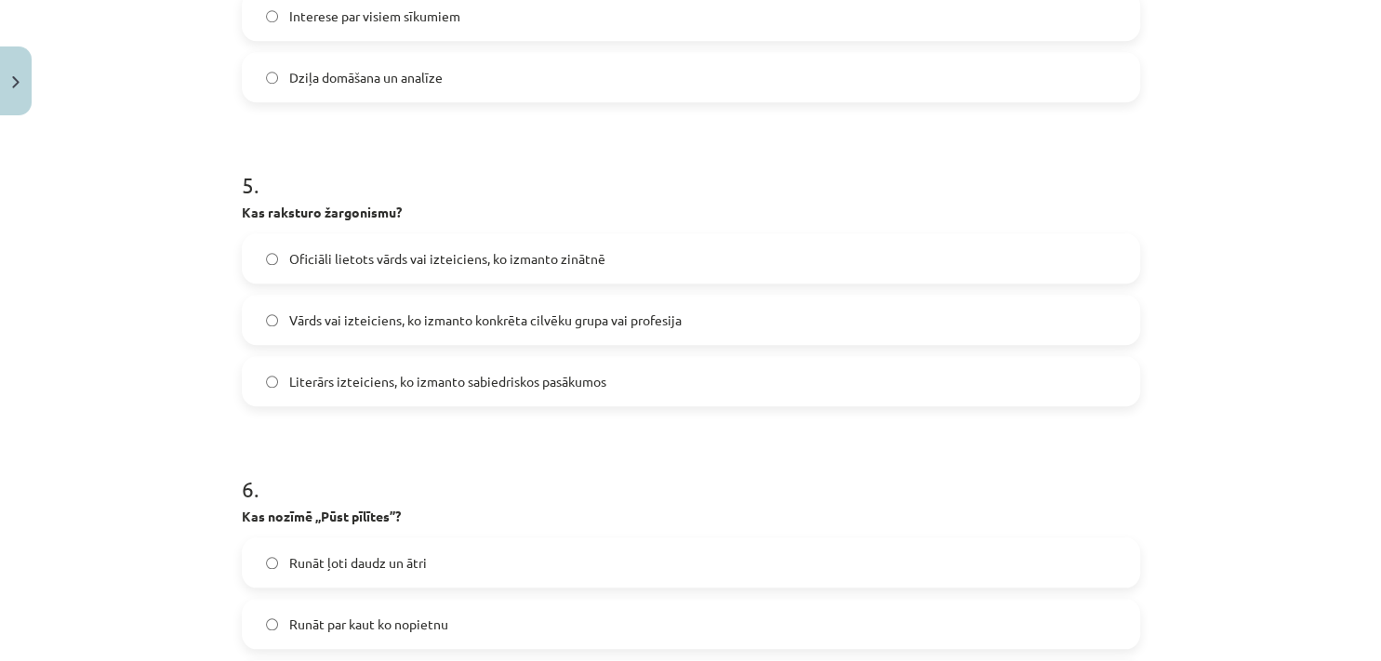
click at [140, 295] on div "Mācību tēma: Latviešu valodas i - 10. klases 3. ieskaites mācību materiāls #4 N…" at bounding box center [690, 330] width 1381 height 661
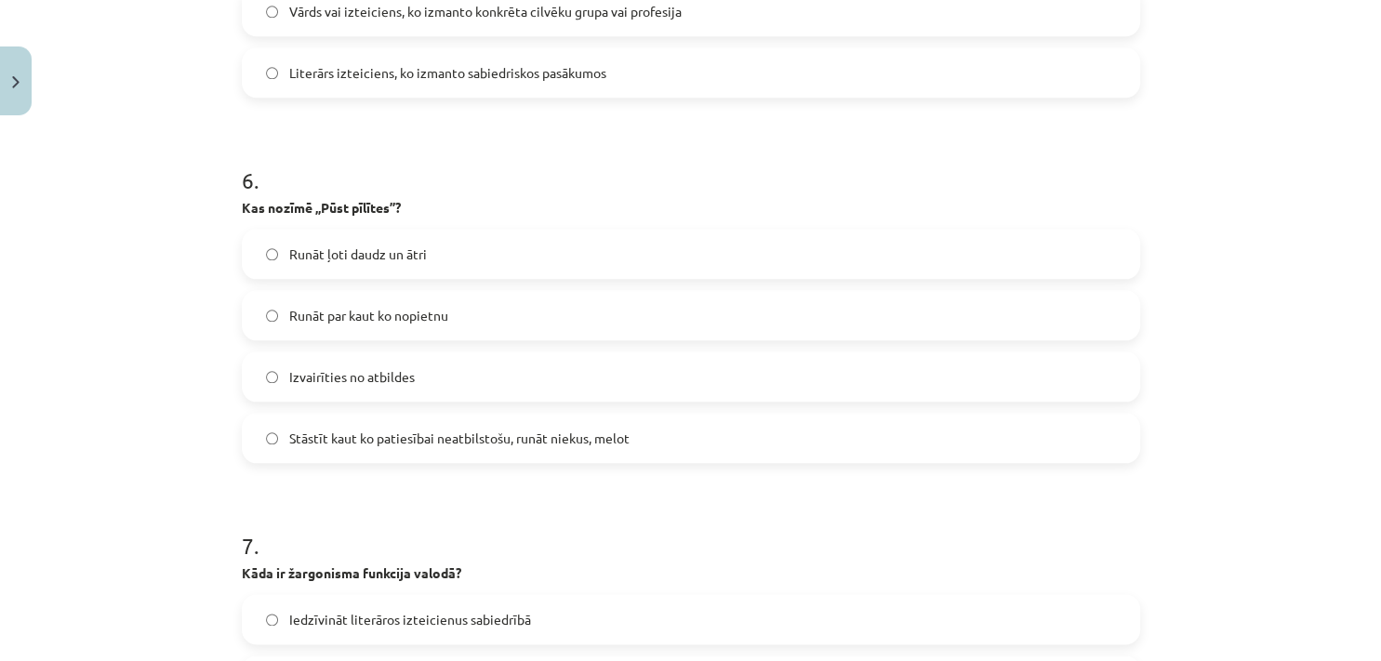
scroll to position [2002, 0]
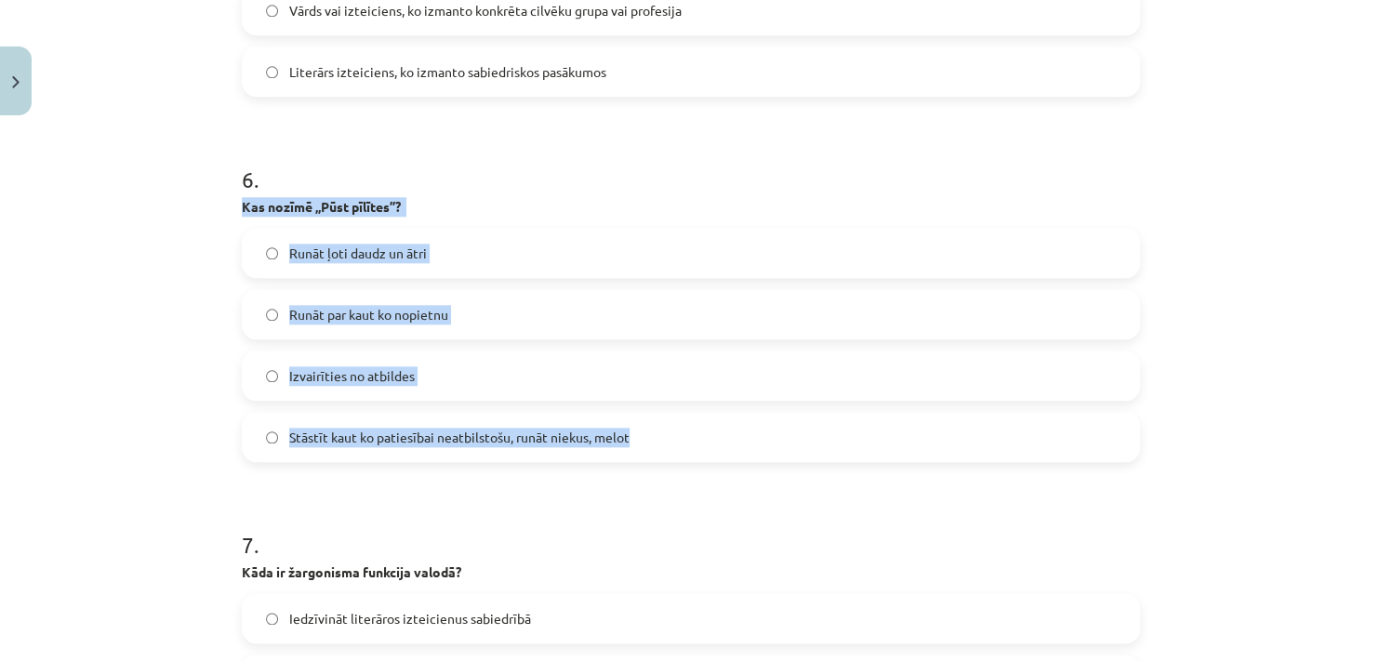
drag, startPoint x: 322, startPoint y: 240, endPoint x: 644, endPoint y: 432, distance: 374.5
click at [644, 432] on div "Mācību tēma: Latviešu valodas i - 10. klases 3. ieskaites mācību materiāls #4 N…" at bounding box center [690, 330] width 1381 height 661
copy div "Kas nozīmē „Pūst pīlītes”? Runāt ļoti daudz un ātri Runāt par kaut ko nopietnu …"
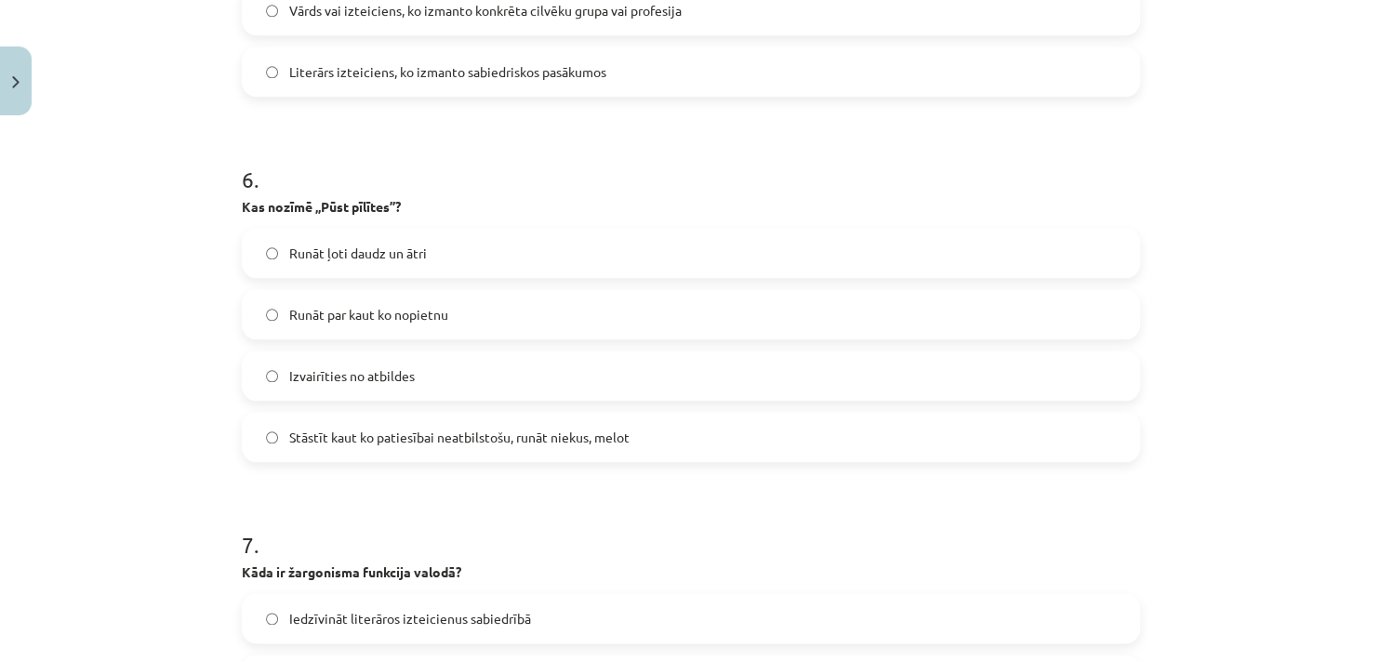
click at [179, 371] on div "Mācību tēma: Latviešu valodas i - 10. klases 3. ieskaites mācību materiāls #4 N…" at bounding box center [690, 330] width 1381 height 661
click at [280, 433] on label "Stāstīt kaut ko patiesībai neatbilstošu, runāt niekus, melot" at bounding box center [691, 437] width 895 height 47
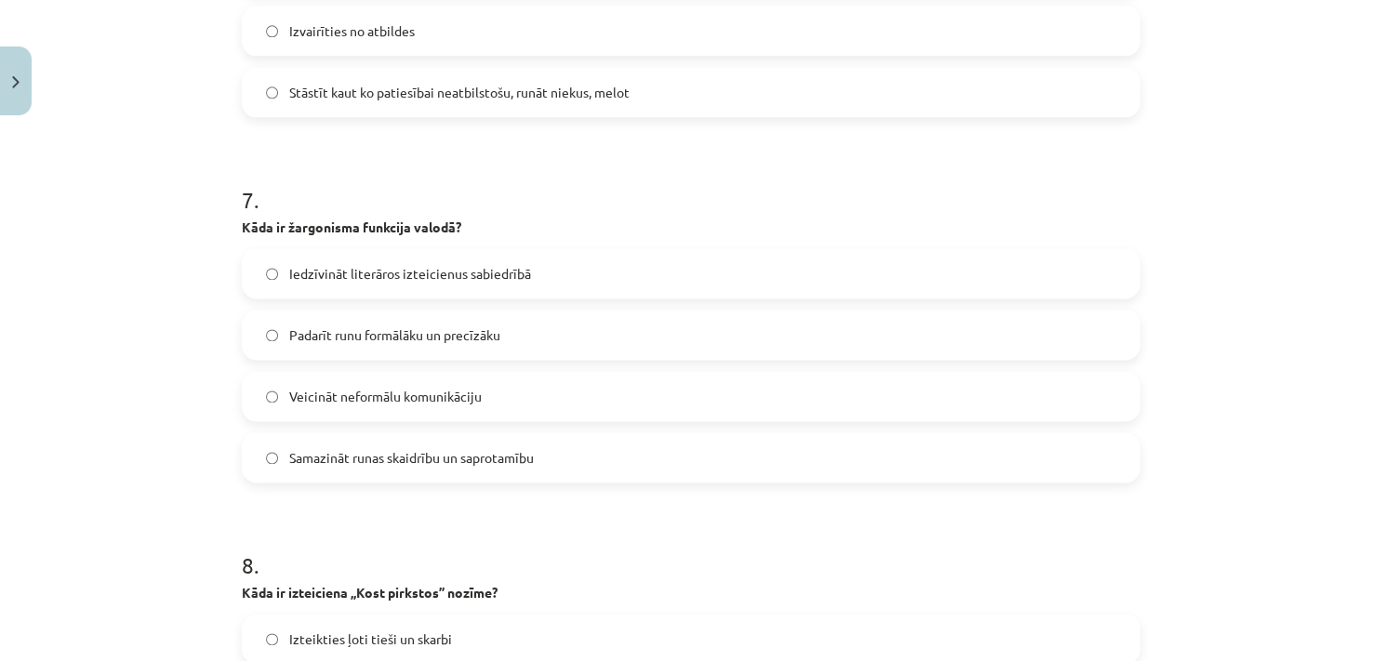
scroll to position [2352, 0]
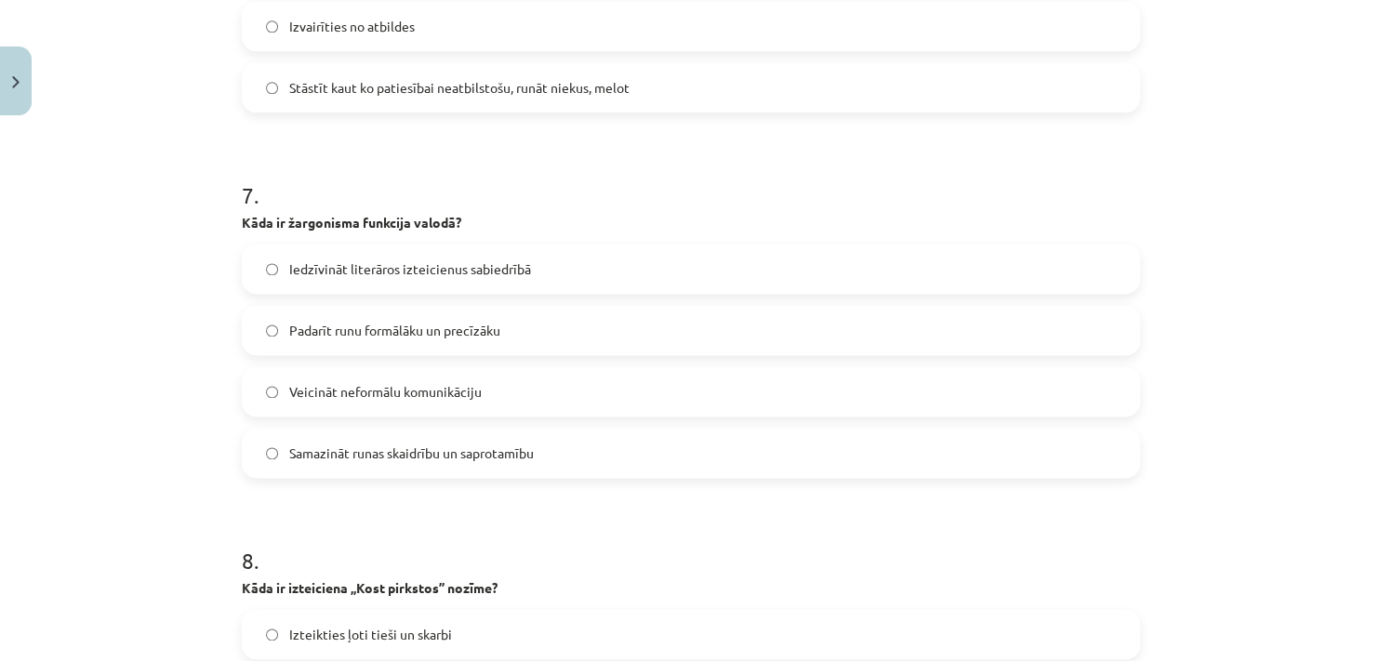
click at [347, 379] on label "Veicināt neformālu komunikāciju" at bounding box center [691, 391] width 895 height 47
click at [284, 257] on label "Iedzīvināt literāros izteicienus sabiedrībā" at bounding box center [691, 269] width 895 height 47
click at [305, 394] on span "Veicināt neformālu komunikāciju" at bounding box center [385, 392] width 193 height 20
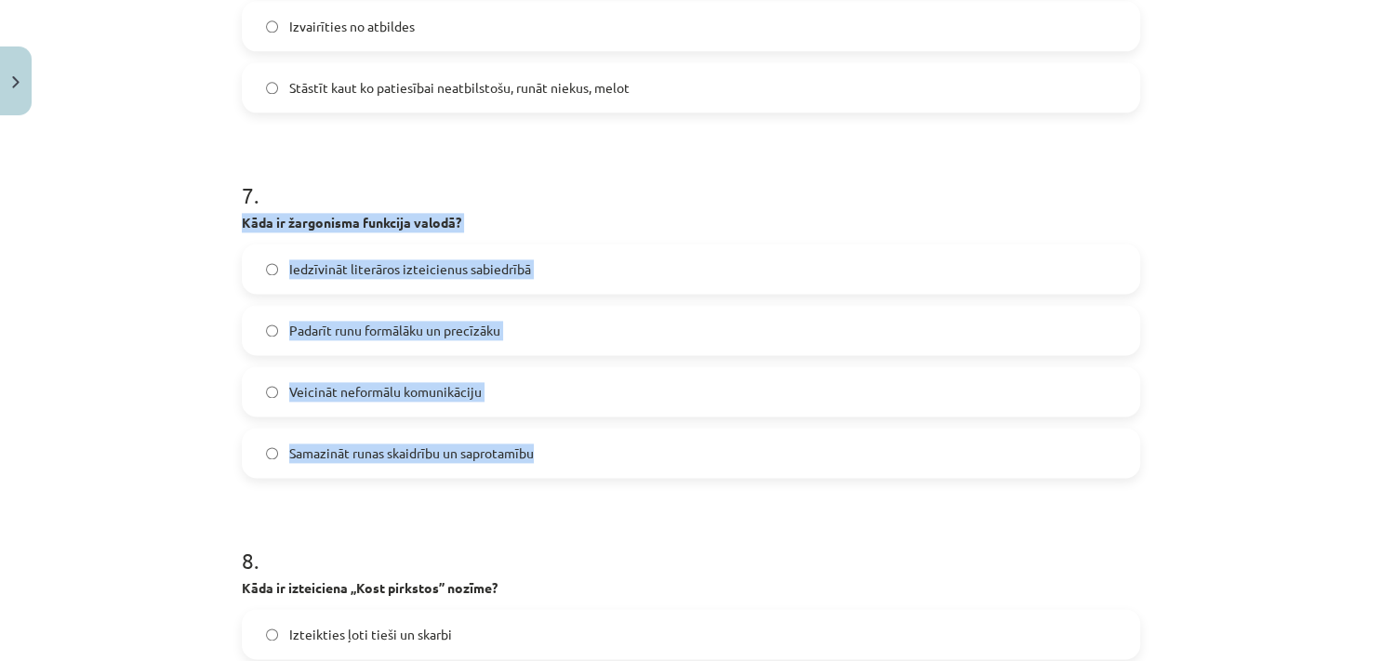
drag, startPoint x: 221, startPoint y: 218, endPoint x: 545, endPoint y: 454, distance: 400.7
click at [545, 454] on div "Mācību tēma: Latviešu valodas i - 10. klases 3. ieskaites mācību materiāls #4 N…" at bounding box center [690, 330] width 1381 height 661
copy div "Kāda ir žargonisma funkcija valodā? Iedzīvināt literāros izteicienus sabiedrībā…"
click at [123, 233] on div "Mācību tēma: Latviešu valodas i - 10. klases 3. ieskaites mācību materiāls #4 N…" at bounding box center [690, 330] width 1381 height 661
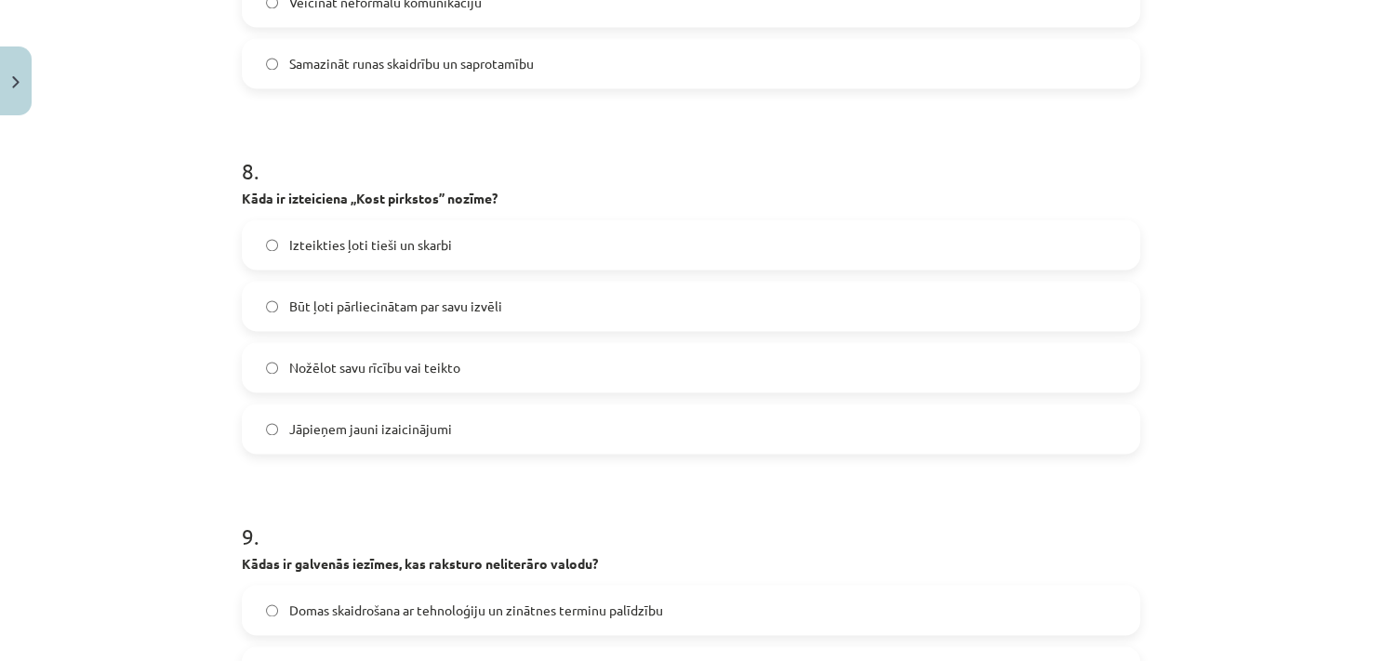
scroll to position [2742, 0]
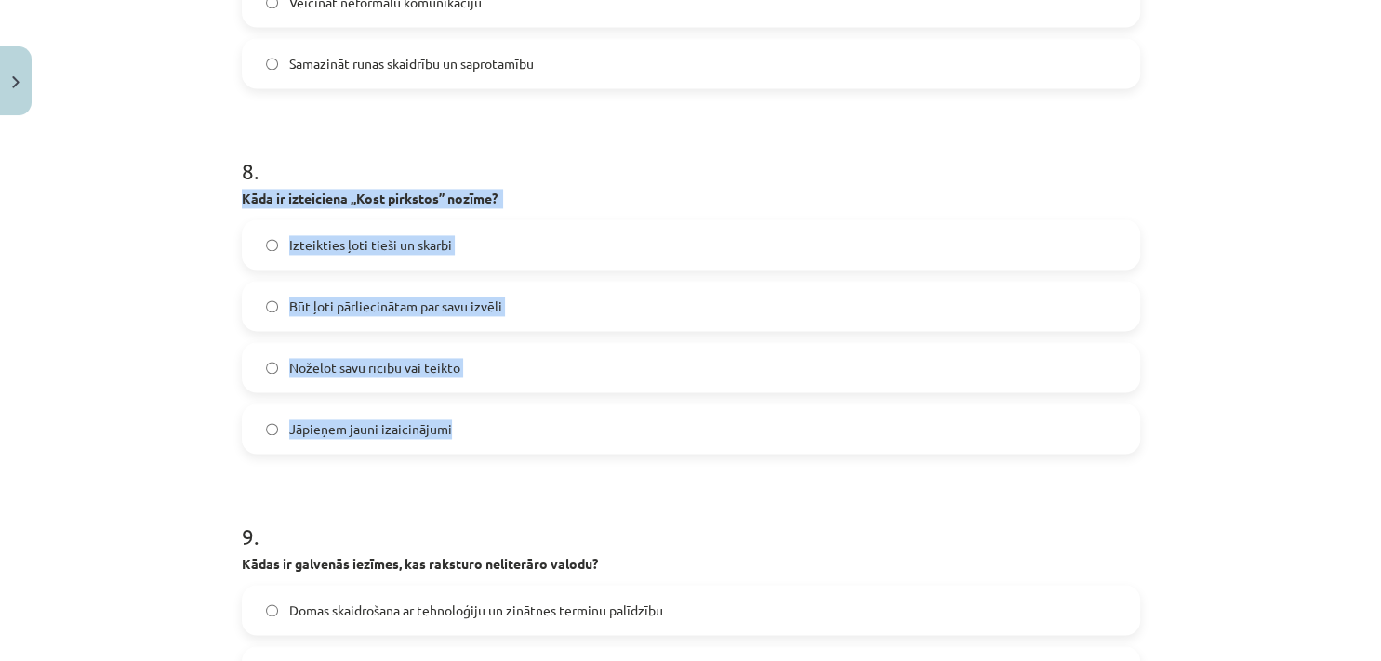
drag, startPoint x: 229, startPoint y: 191, endPoint x: 454, endPoint y: 428, distance: 327.0
copy div "Kāda ir izteiciena „Kost pirkstos” nozīme? Izteikties ļoti tieši un skarbi Būt …"
click at [352, 369] on span "Nožēlot savu rīcību vai teikto" at bounding box center [374, 368] width 171 height 20
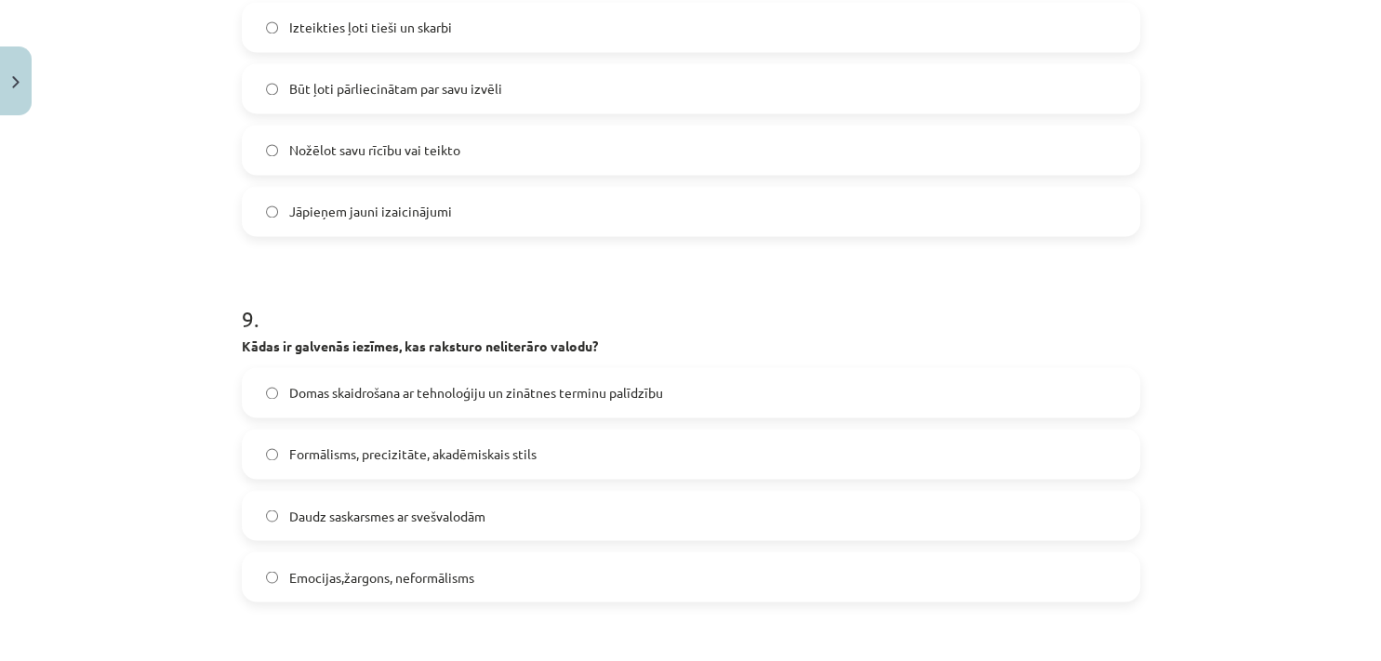
scroll to position [3098, 0]
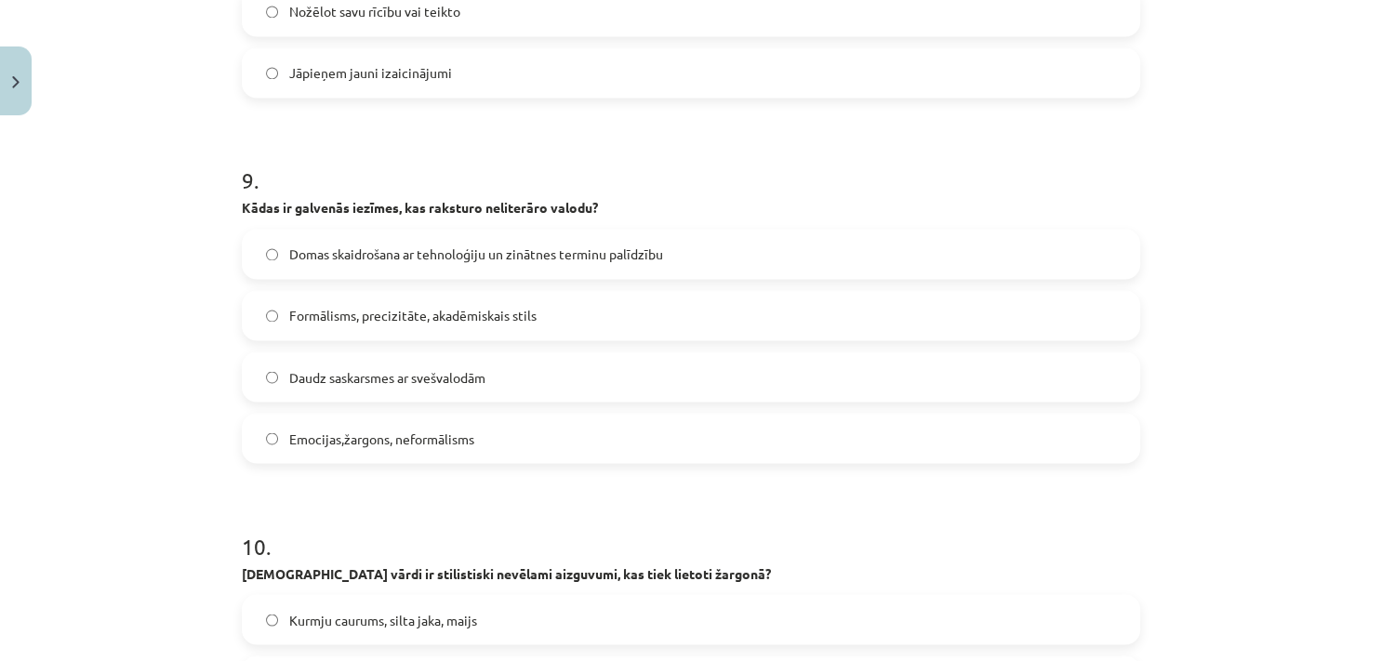
click at [333, 374] on span "Daudz saskarsmes ar svešvalodām" at bounding box center [387, 377] width 196 height 20
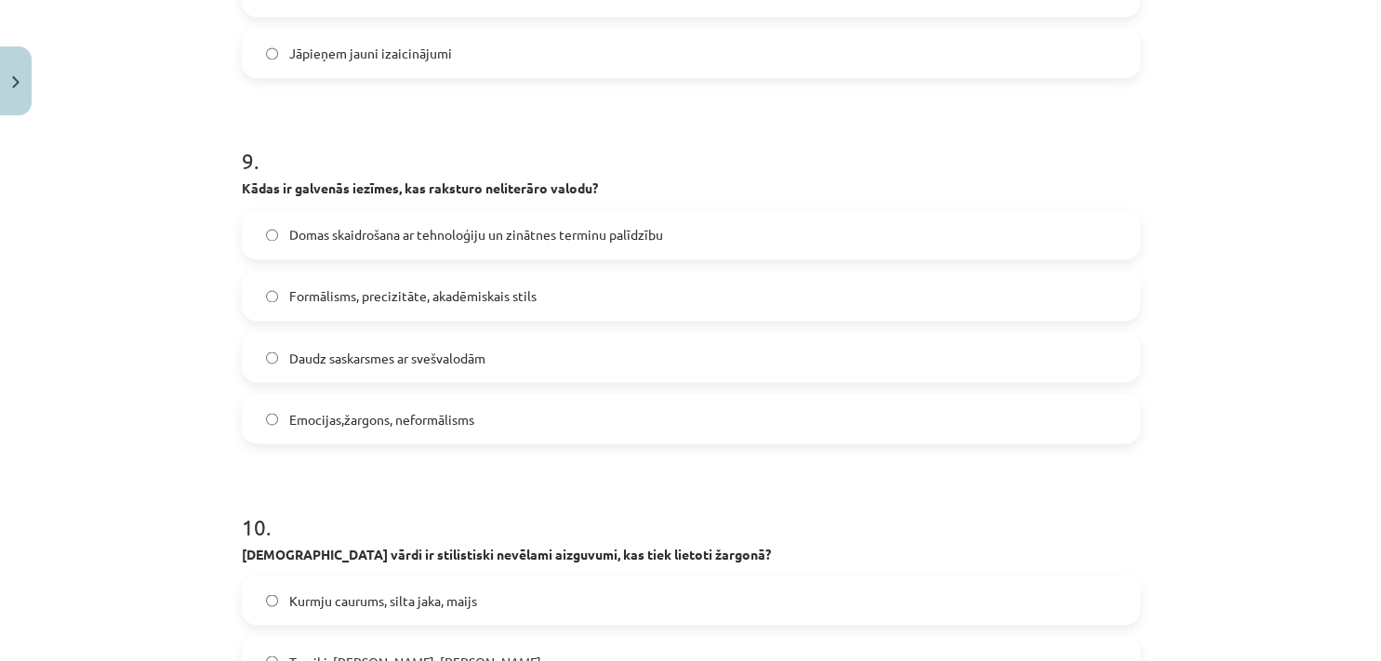
scroll to position [3127, 0]
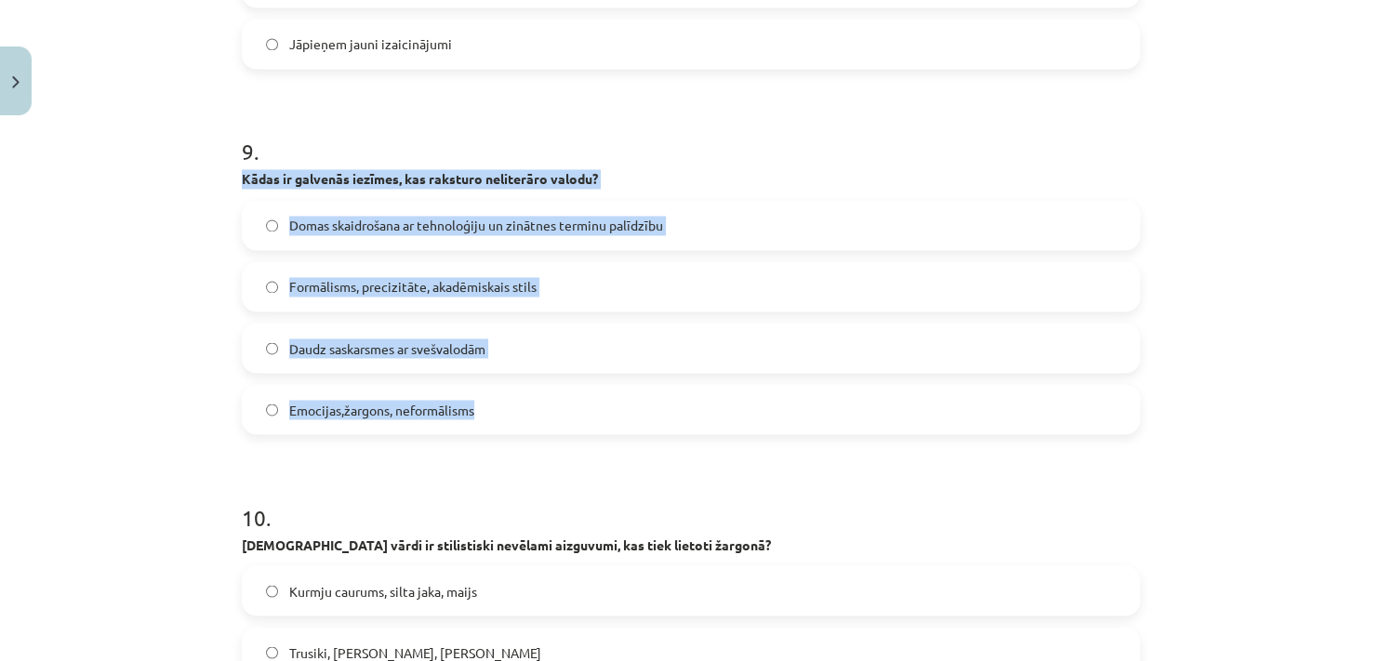
drag, startPoint x: 228, startPoint y: 179, endPoint x: 523, endPoint y: 408, distance: 373.8
copy div "Kādas ir galvenās iezīmes, kas raksturo neliterāro valodu? Domas skaidrošana ar…"
click at [87, 285] on div "Mācību tēma: Latviešu valodas i - 10. klases 3. ieskaites mācību materiāls #4 N…" at bounding box center [690, 330] width 1381 height 661
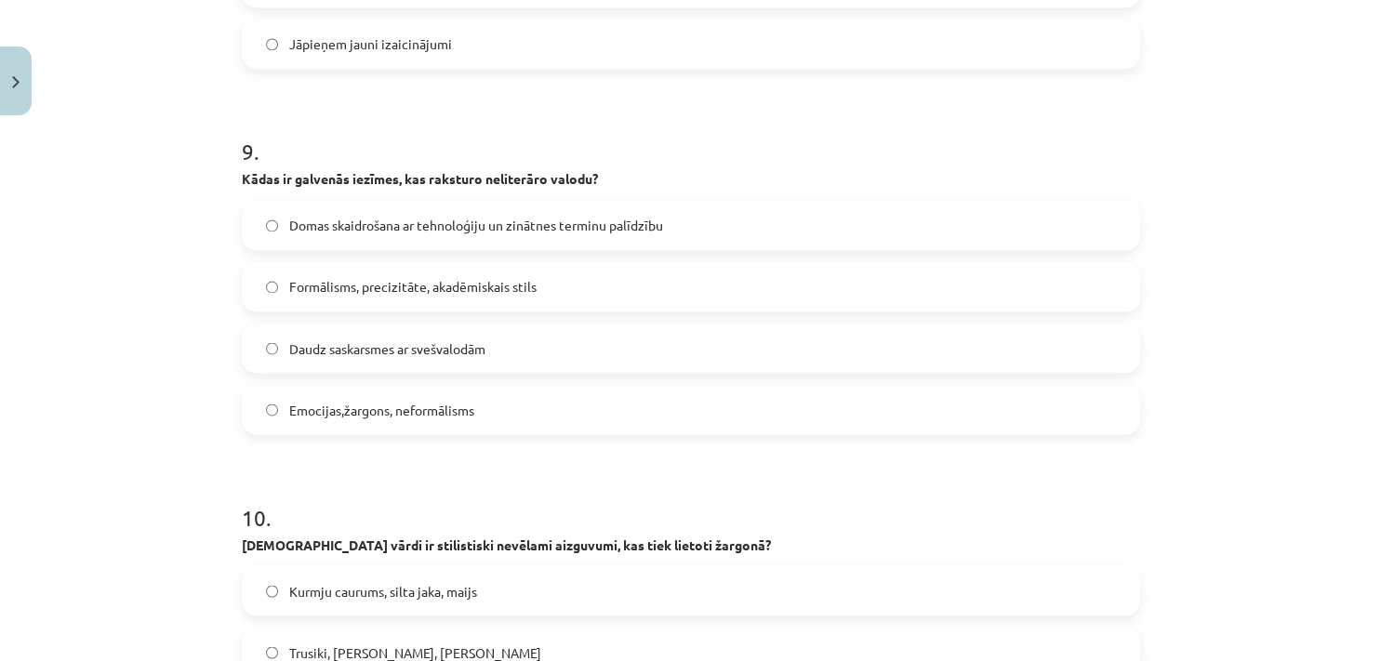
click at [318, 415] on span "Emocijas,žargons, neformālisms" at bounding box center [381, 410] width 185 height 20
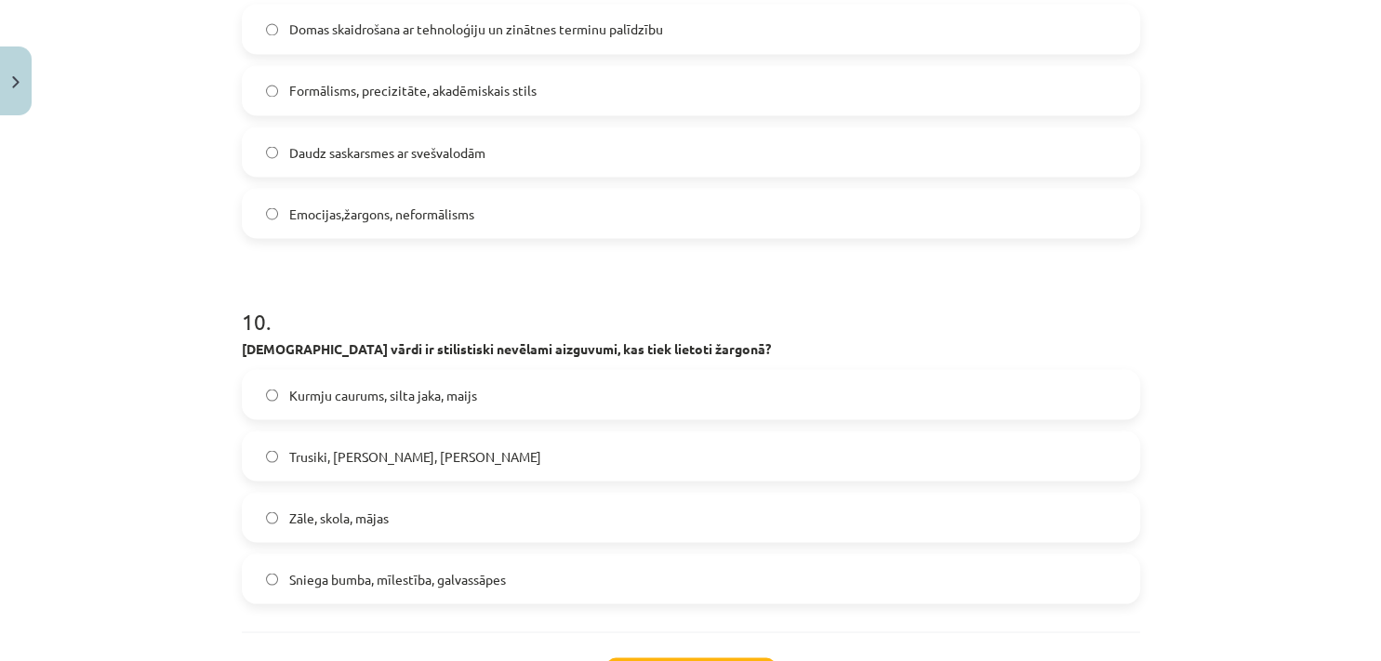
scroll to position [3480, 0]
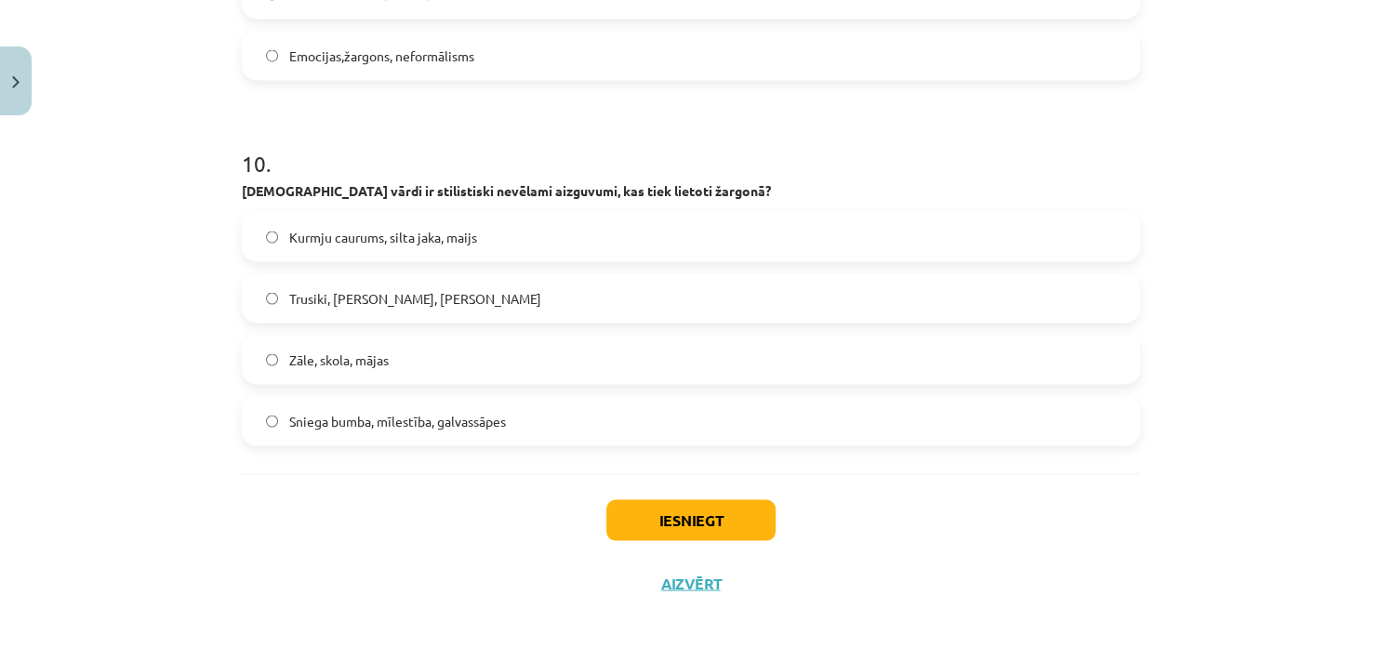
click at [354, 281] on label "Trusiki, [PERSON_NAME], [PERSON_NAME]" at bounding box center [691, 298] width 895 height 47
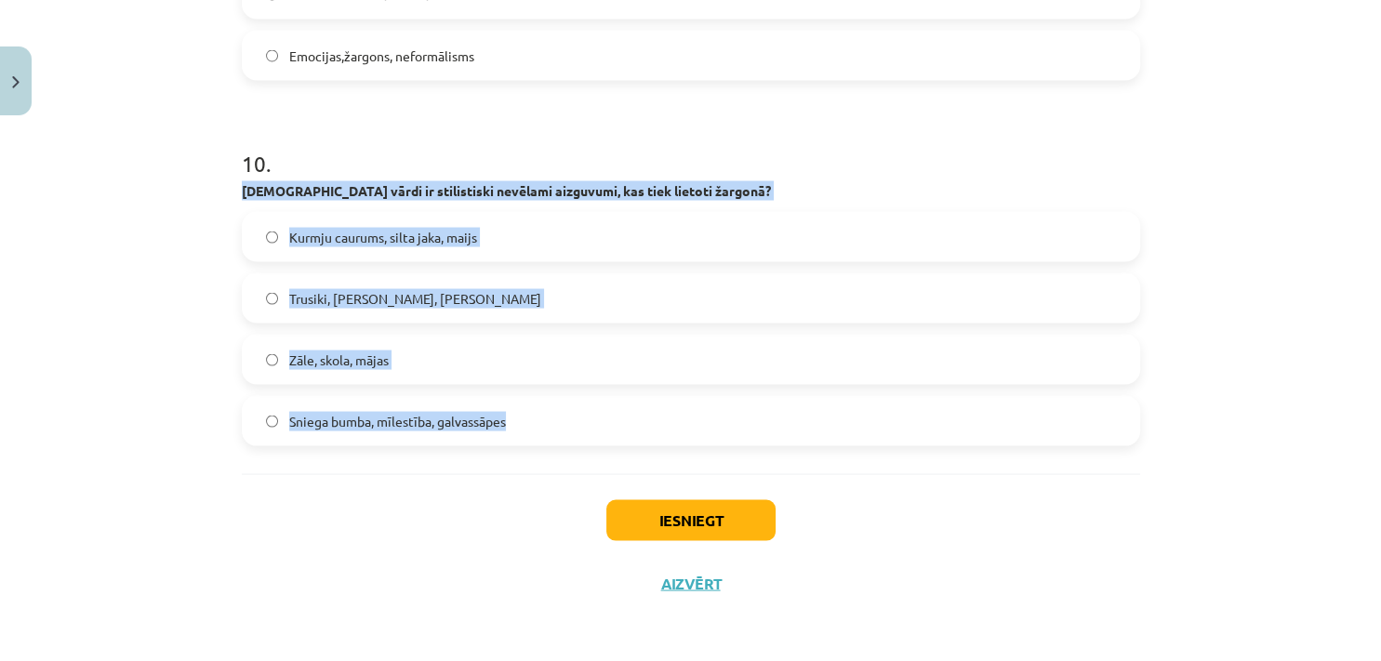
drag, startPoint x: 231, startPoint y: 186, endPoint x: 545, endPoint y: 410, distance: 386.1
click at [669, 519] on button "Iesniegt" at bounding box center [690, 520] width 169 height 41
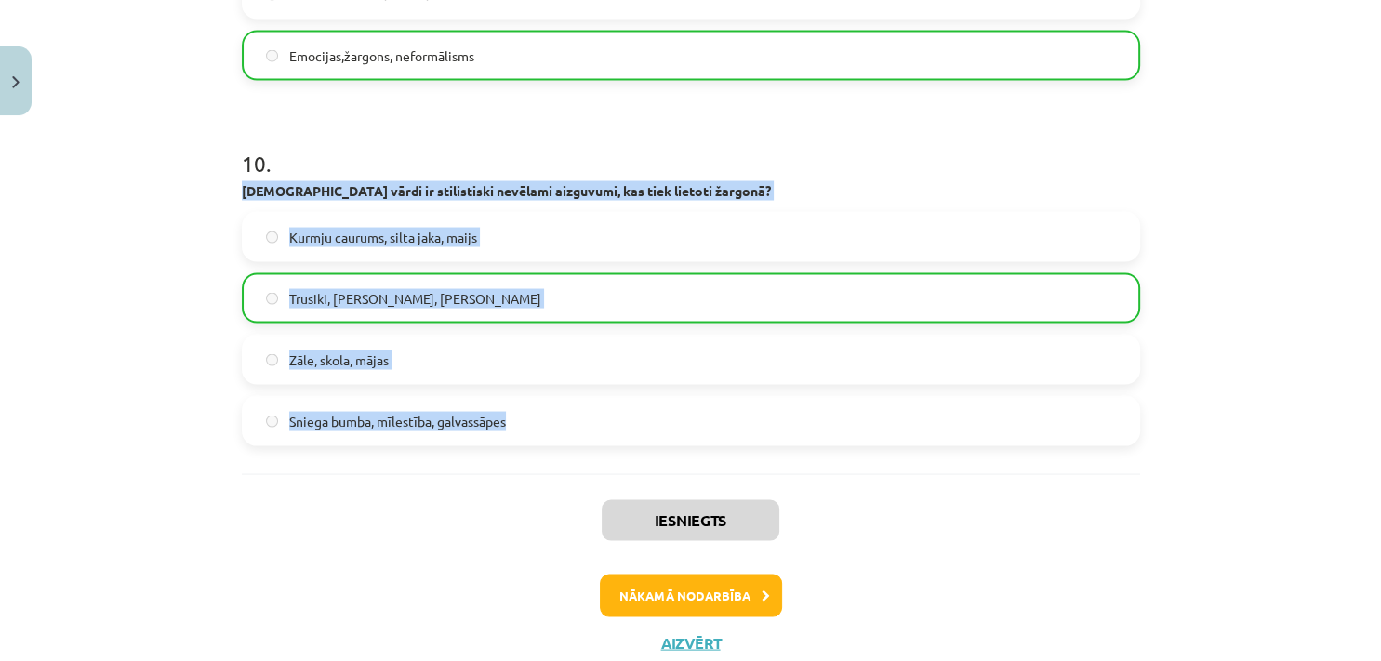
click at [76, 360] on div "Mācību tēma: Latviešu valodas i - 10. klases 3. ieskaites mācību materiāls #4 N…" at bounding box center [690, 330] width 1381 height 661
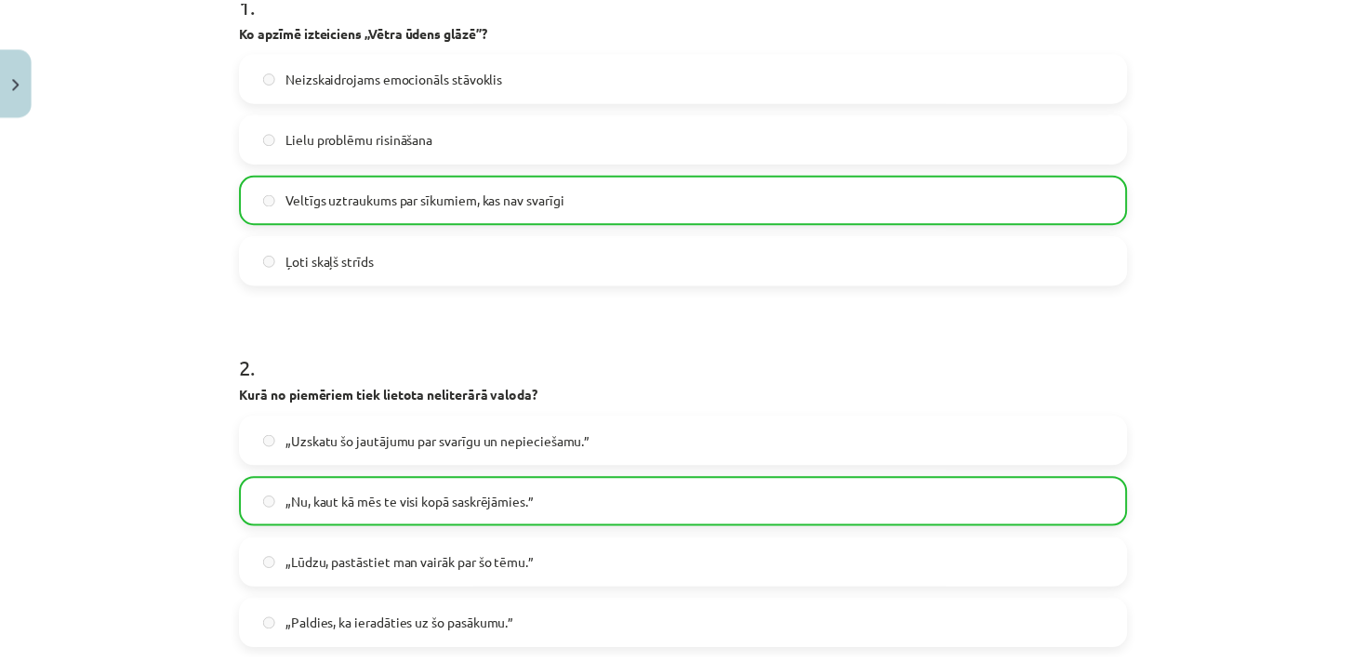
scroll to position [43, 0]
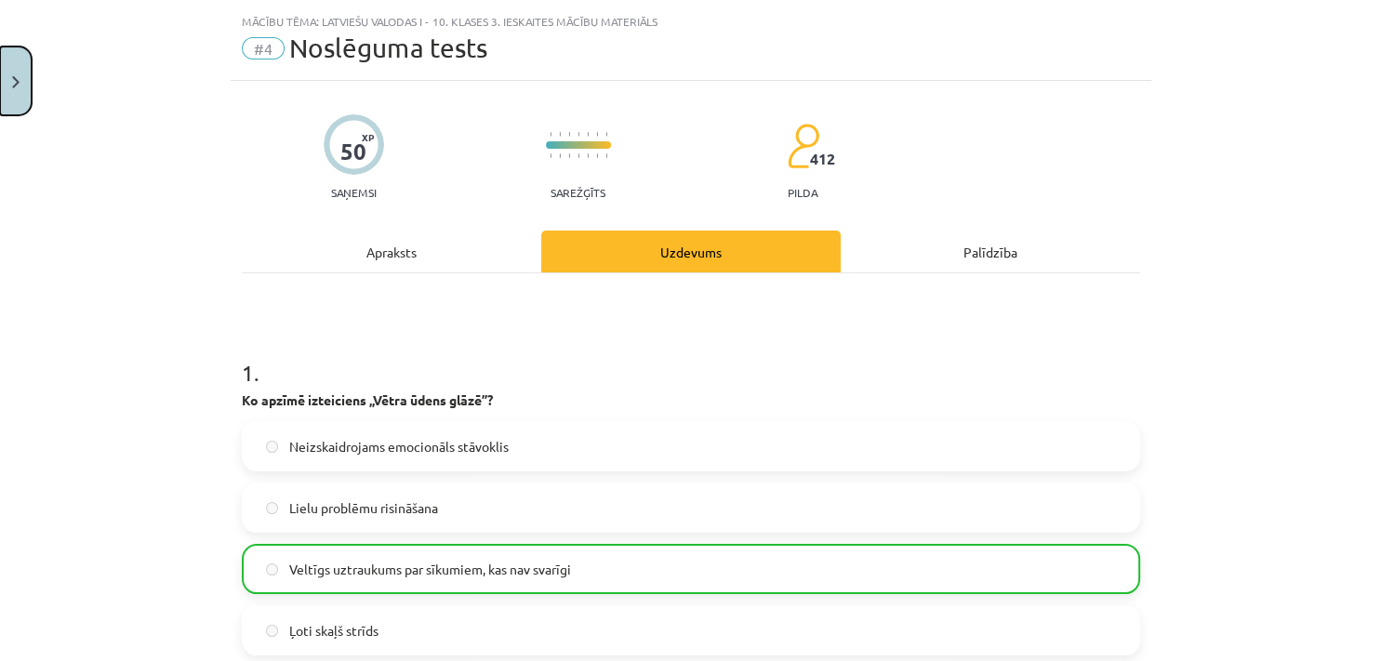
click at [4, 69] on button "Close" at bounding box center [16, 81] width 32 height 69
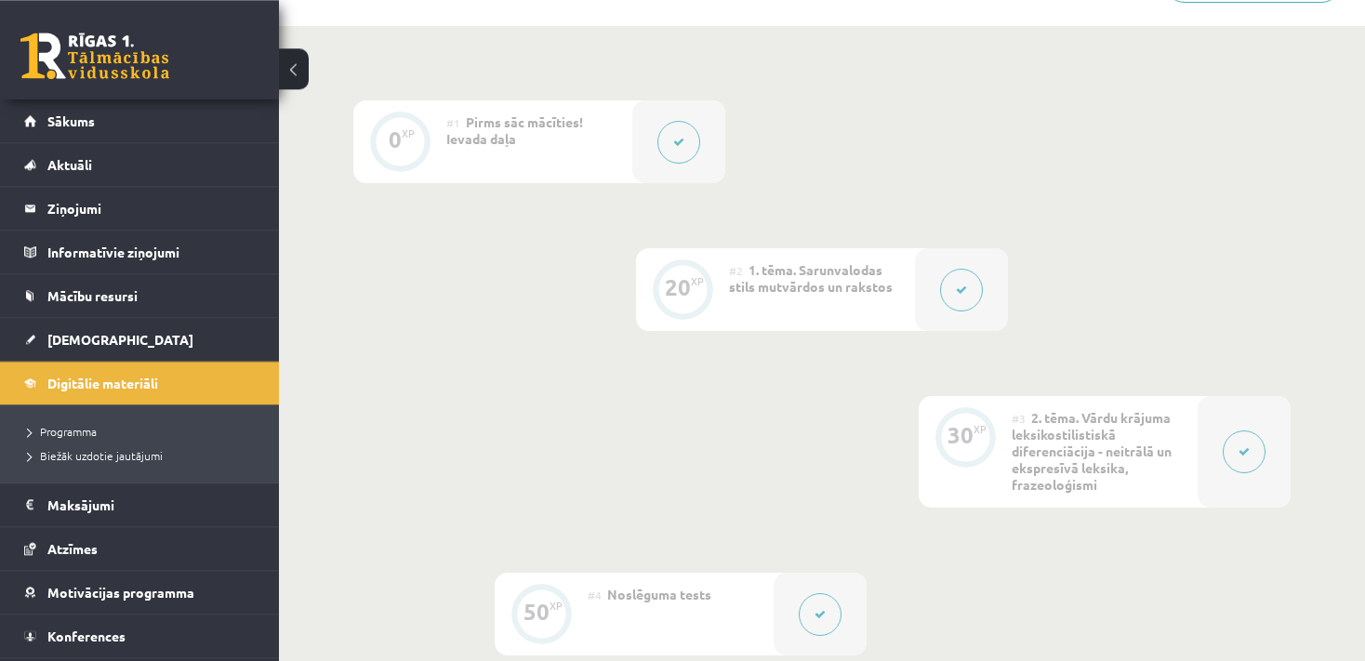
scroll to position [90, 0]
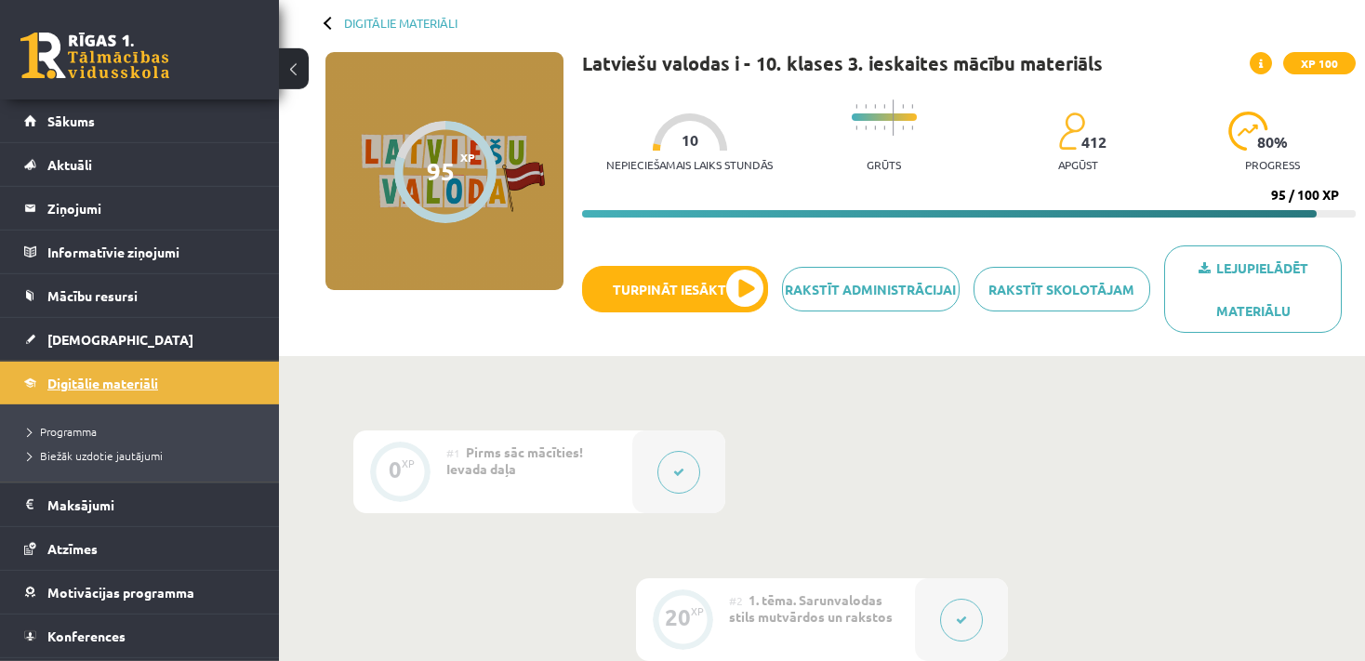
click at [166, 389] on link "Digitālie materiāli" at bounding box center [140, 383] width 232 height 43
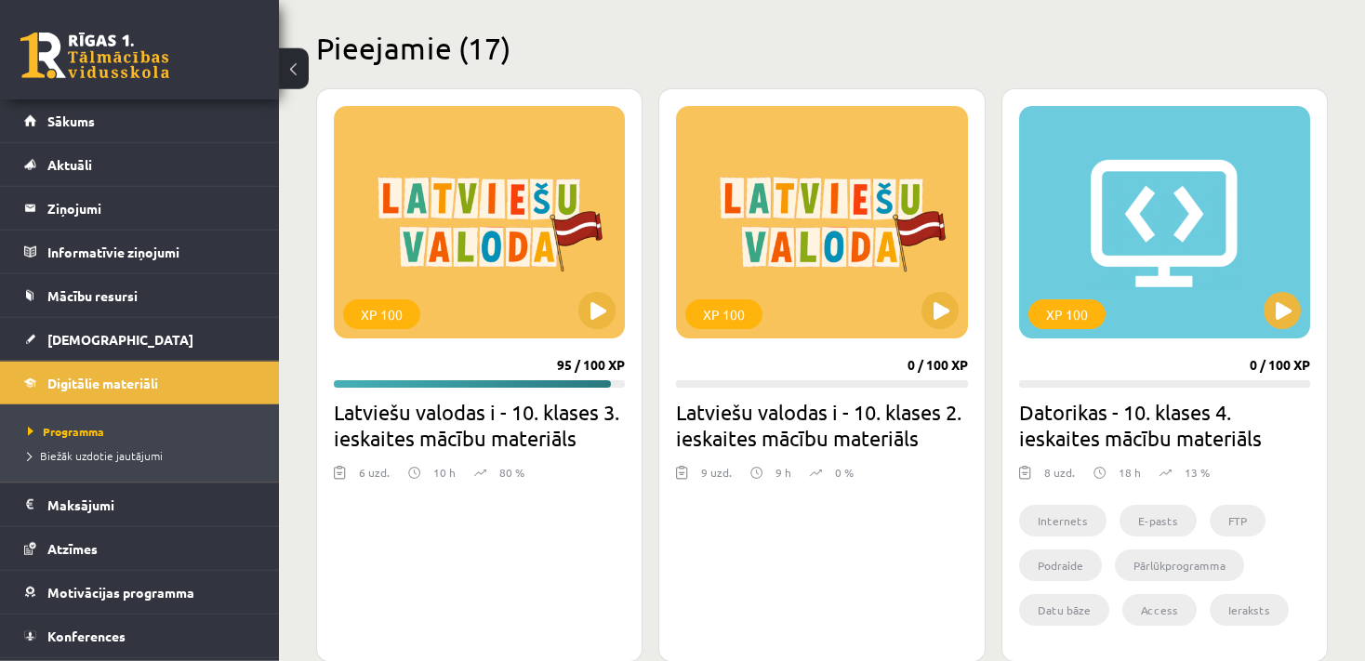
scroll to position [427, 0]
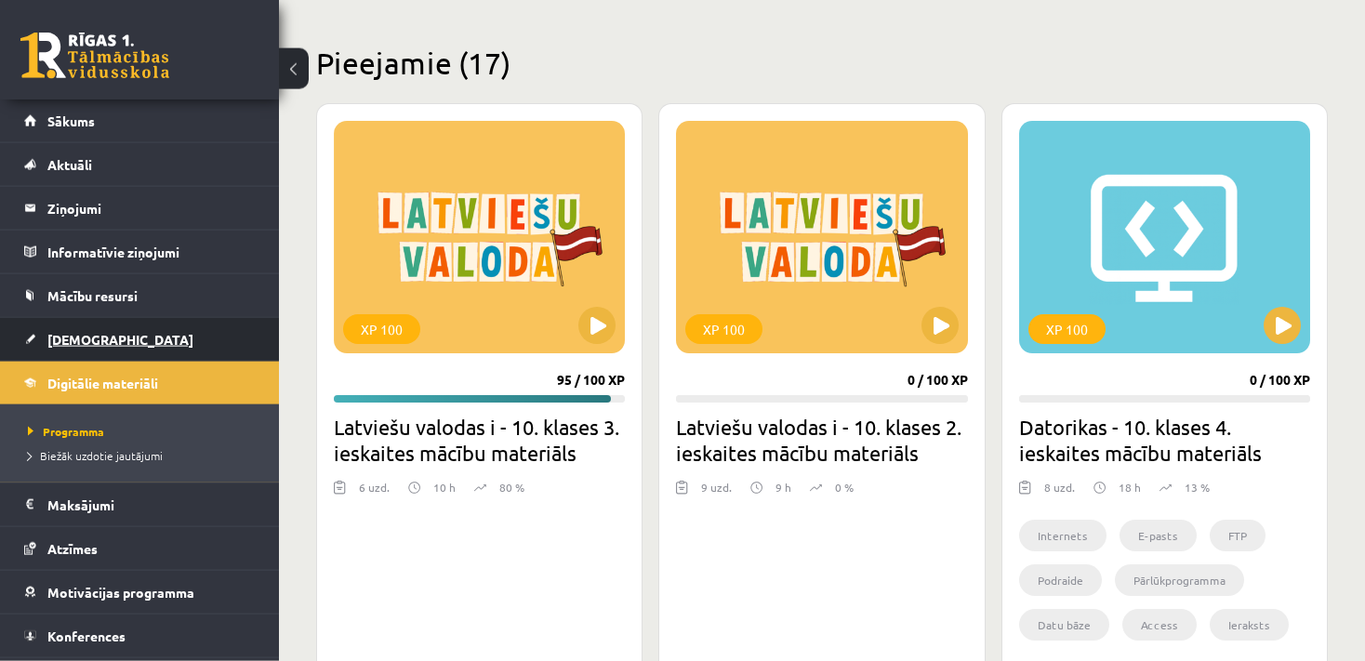
click at [206, 351] on link "[DEMOGRAPHIC_DATA]" at bounding box center [140, 339] width 232 height 43
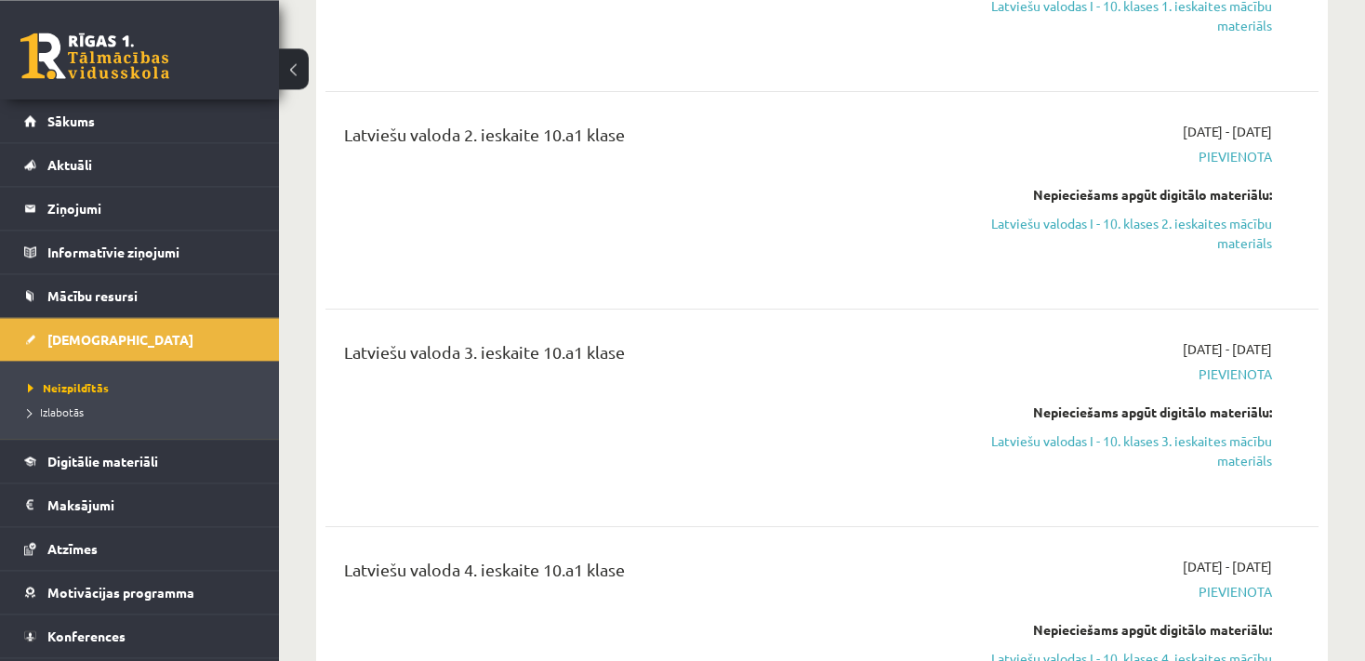
scroll to position [1421, 0]
click at [166, 466] on link "Digitālie materiāli" at bounding box center [140, 461] width 232 height 43
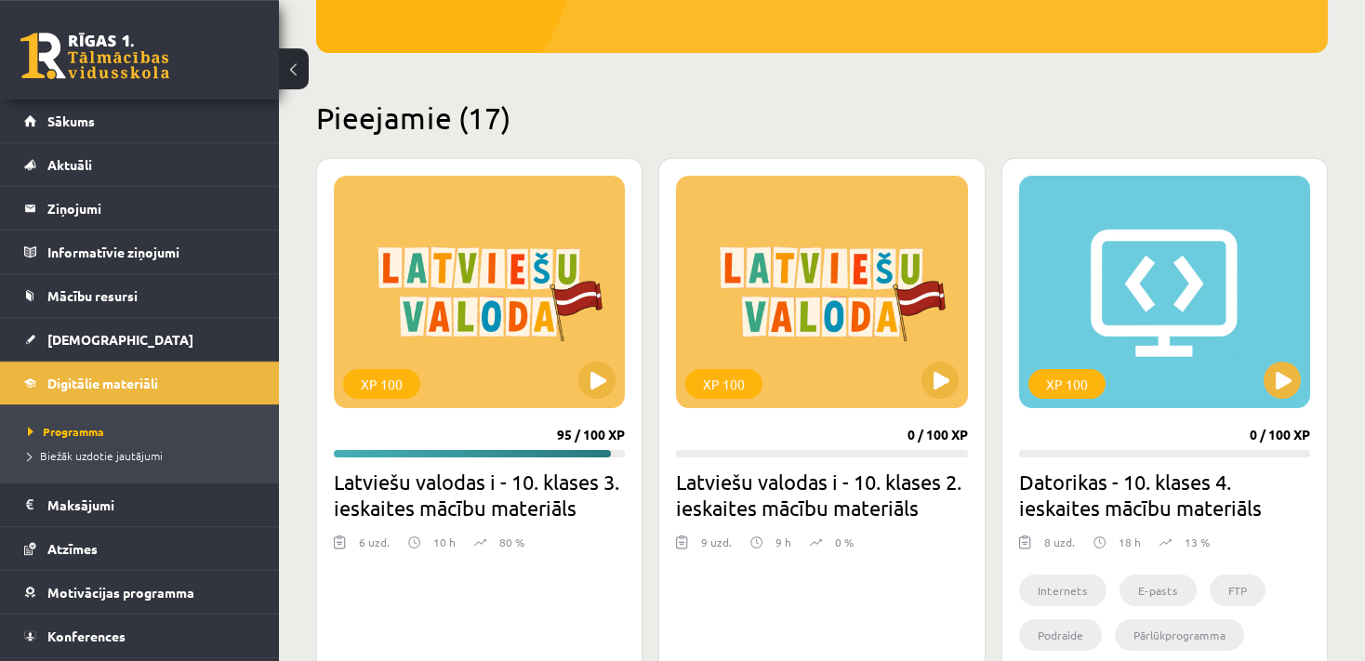
scroll to position [98, 0]
